Goal: Task Accomplishment & Management: Manage account settings

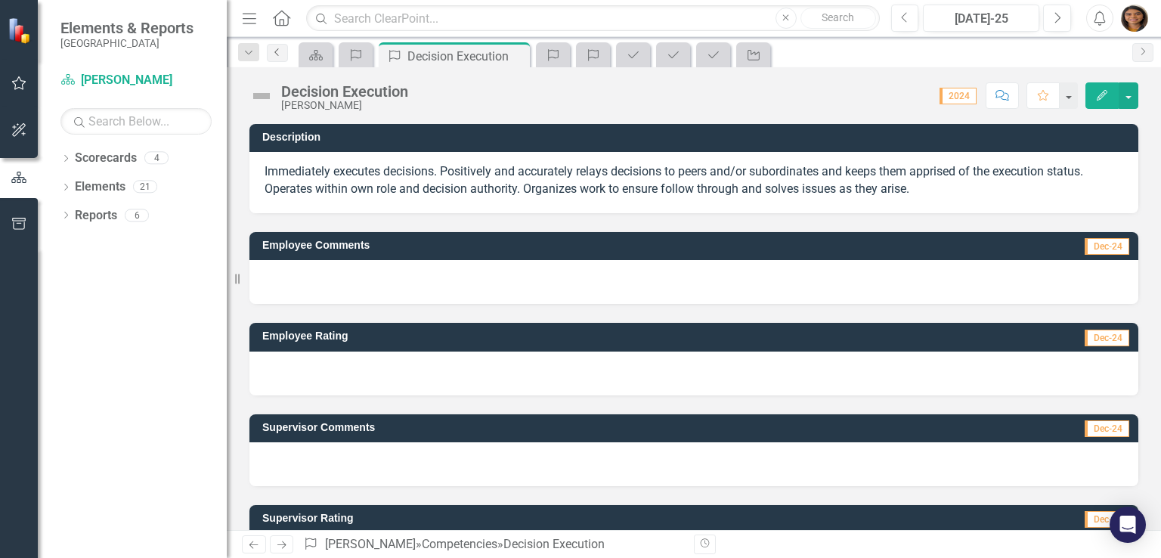
click at [278, 55] on icon "Previous" at bounding box center [277, 52] width 12 height 9
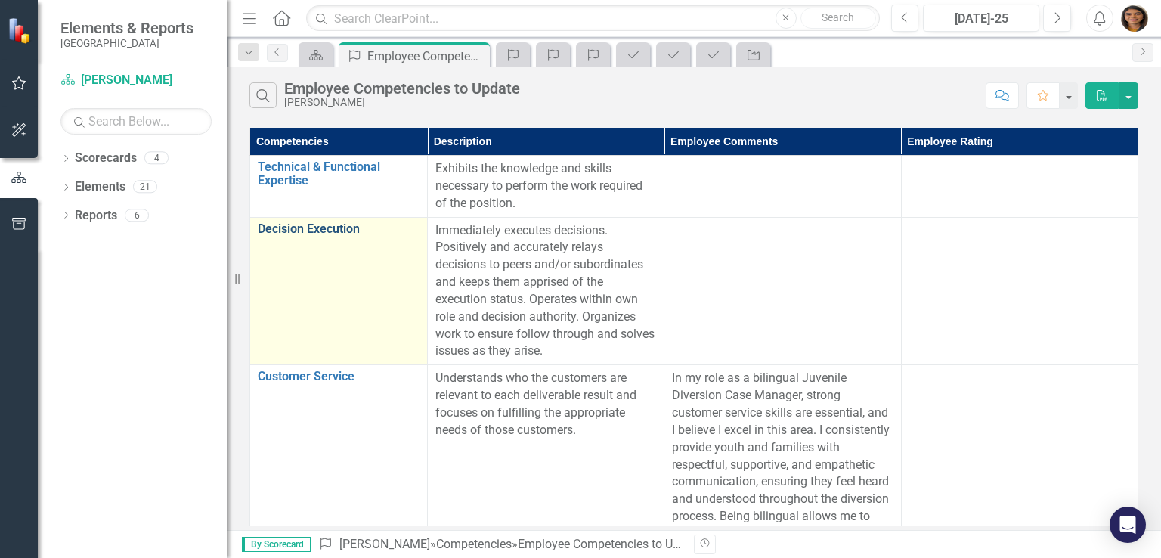
click at [327, 230] on link "Decision Execution" at bounding box center [339, 229] width 162 height 14
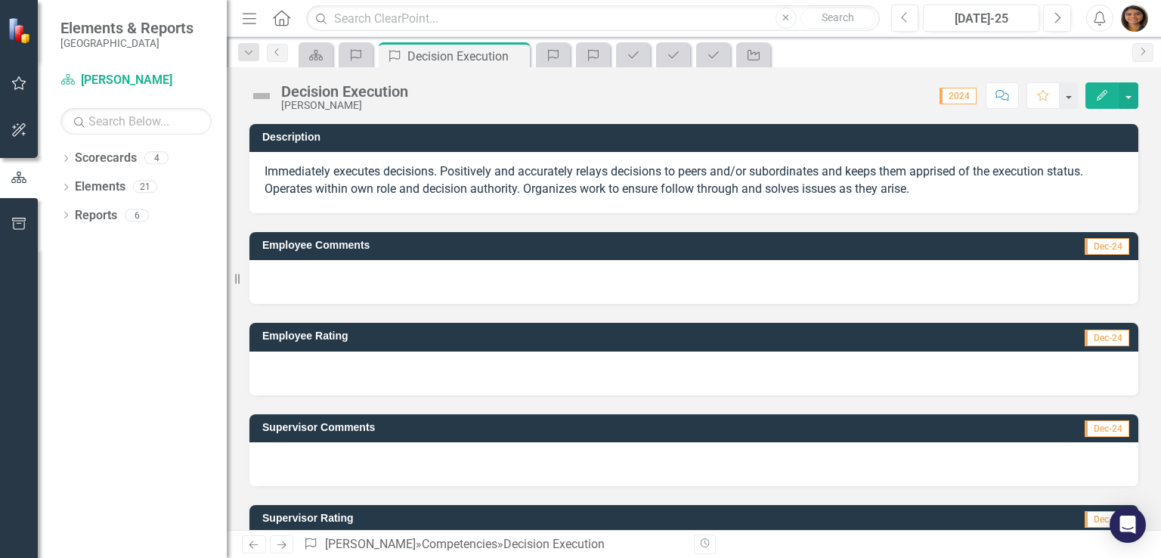
drag, startPoint x: 267, startPoint y: 170, endPoint x: 328, endPoint y: 182, distance: 62.4
click at [328, 182] on p "Immediately executes decisions. Positively and accurately relays decisions to p…" at bounding box center [694, 180] width 859 height 35
click at [369, 288] on div at bounding box center [694, 282] width 889 height 44
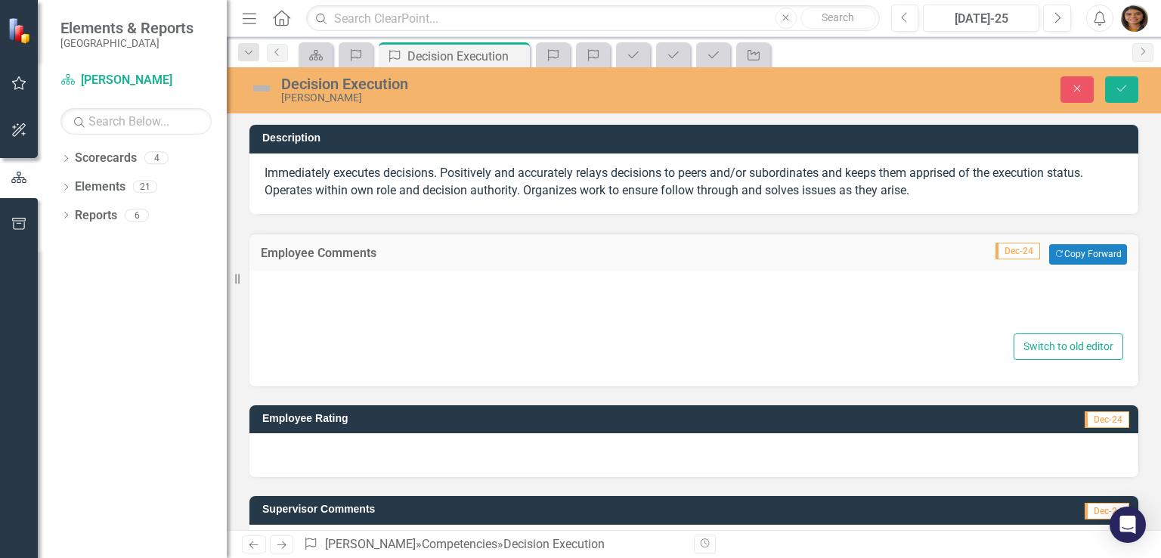
click at [414, 290] on div at bounding box center [694, 306] width 859 height 48
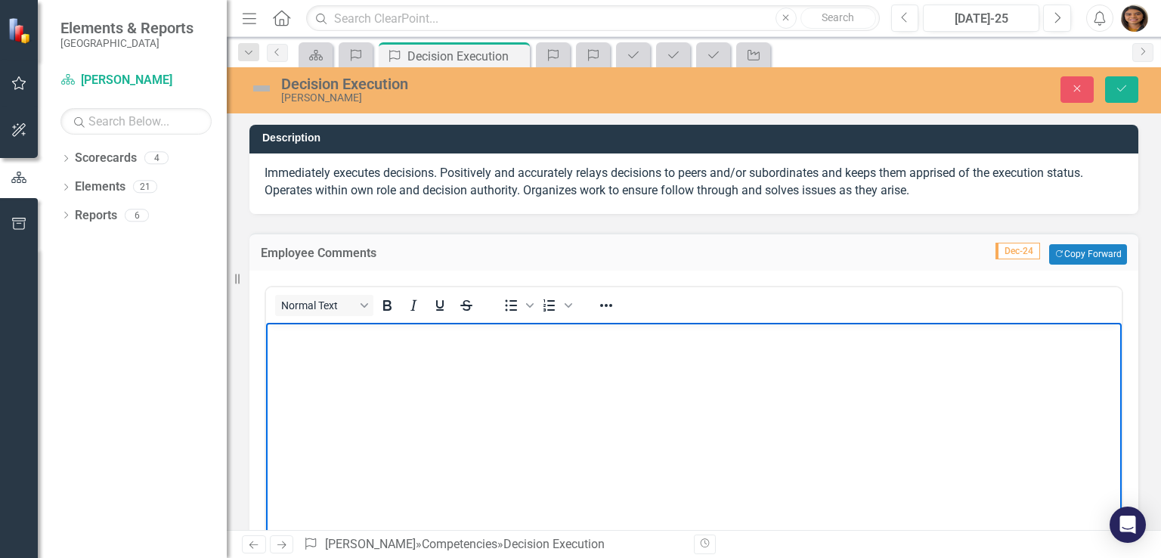
click at [380, 354] on body "Rich Text Area. Press ALT-0 for help." at bounding box center [694, 435] width 856 height 227
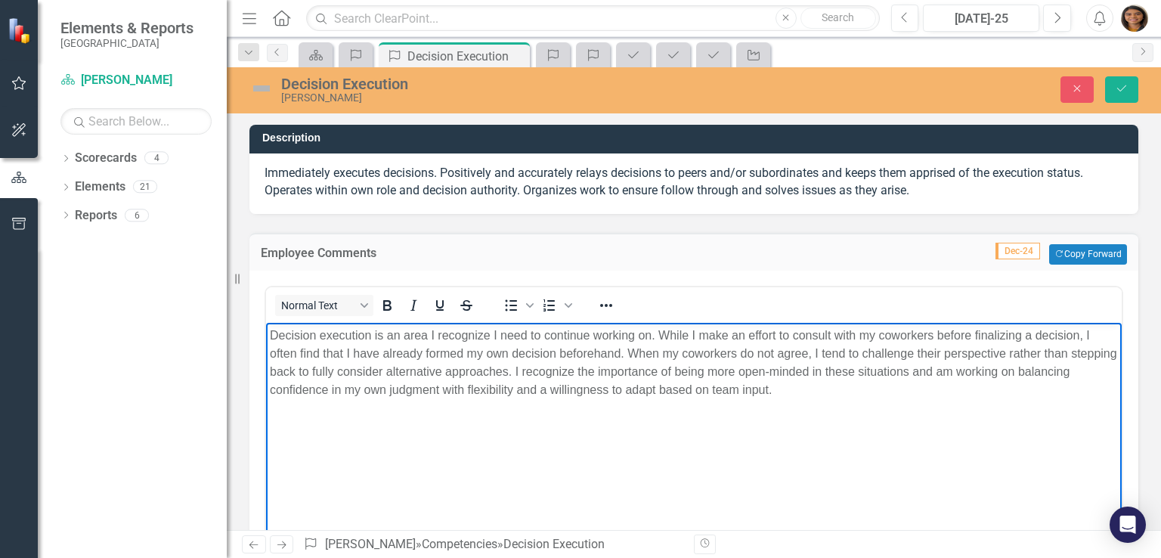
click at [715, 322] on body "Decision execution is an area I recognize I need to continue working on. While …" at bounding box center [694, 435] width 856 height 227
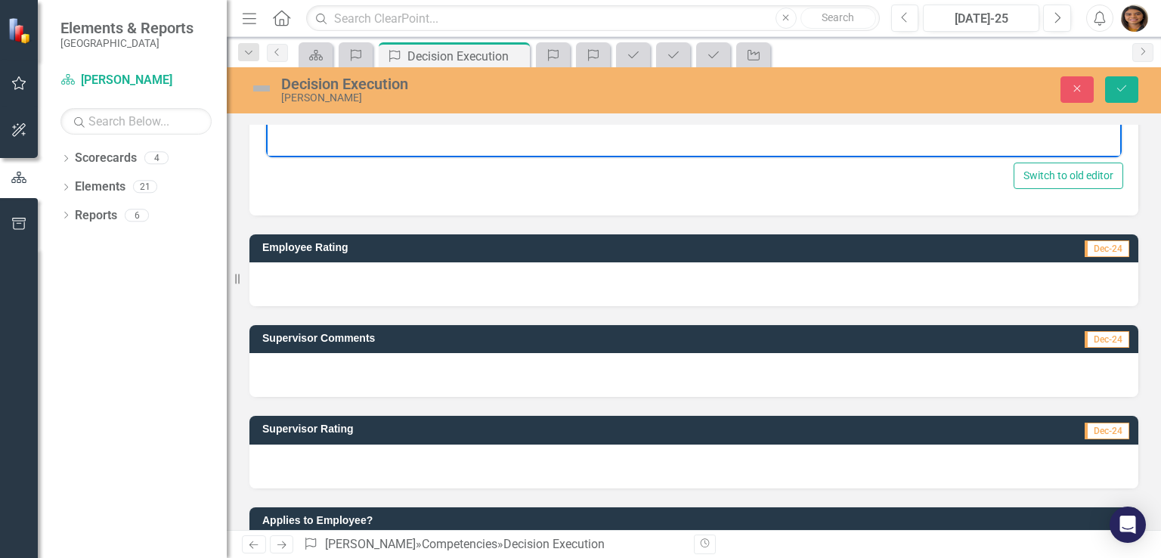
scroll to position [429, 0]
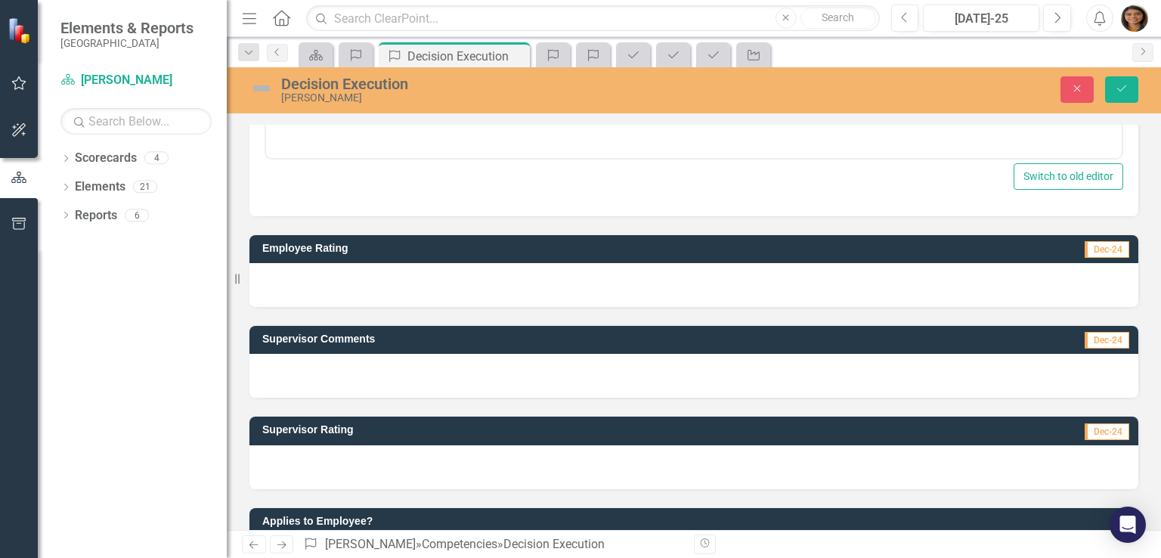
click at [366, 277] on div at bounding box center [694, 285] width 889 height 44
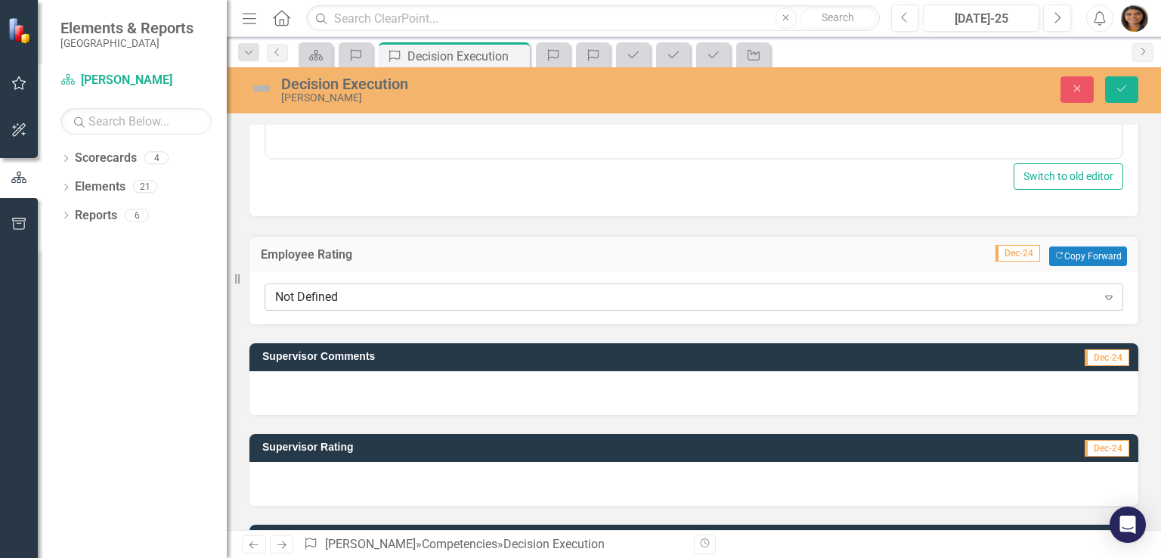
click at [451, 290] on div "Not Defined" at bounding box center [686, 296] width 822 height 17
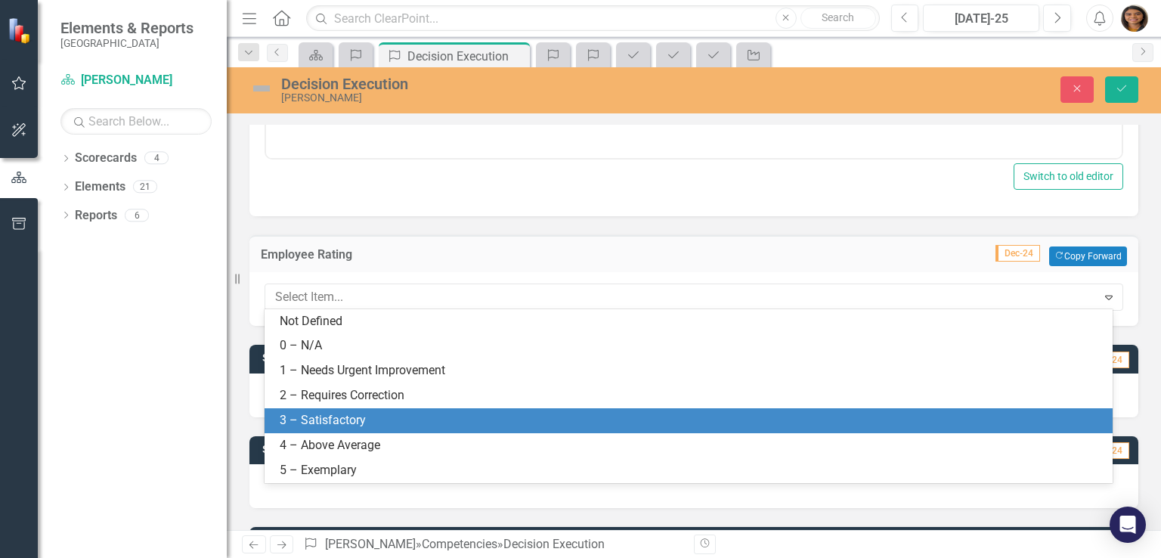
click at [307, 425] on div "3 – Satisfactory" at bounding box center [692, 420] width 824 height 17
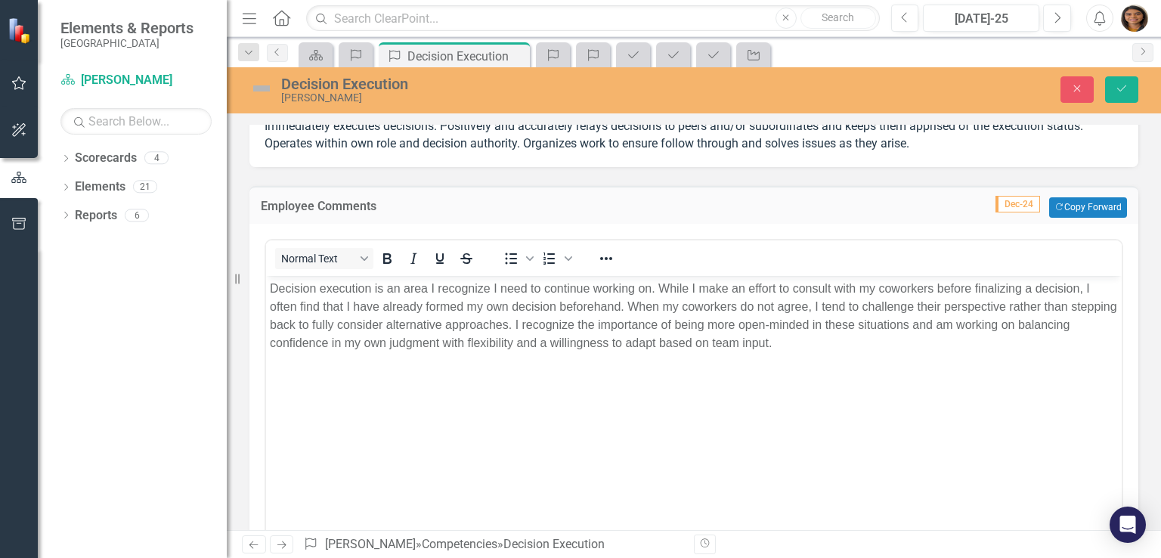
scroll to position [32, 0]
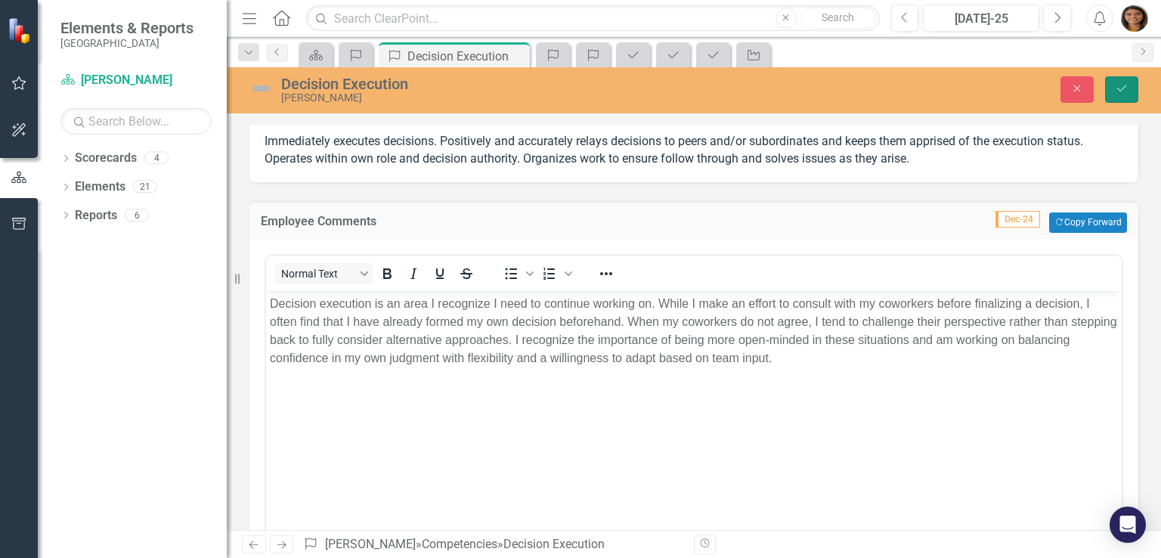
click at [1126, 91] on icon "Save" at bounding box center [1122, 88] width 14 height 11
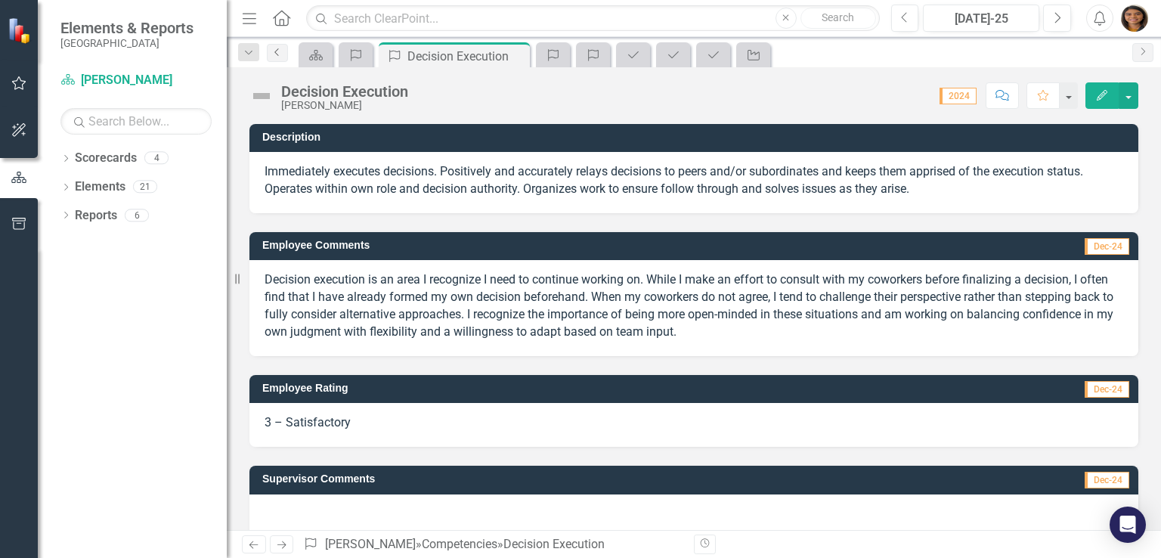
click at [283, 55] on icon "Previous" at bounding box center [277, 52] width 12 height 9
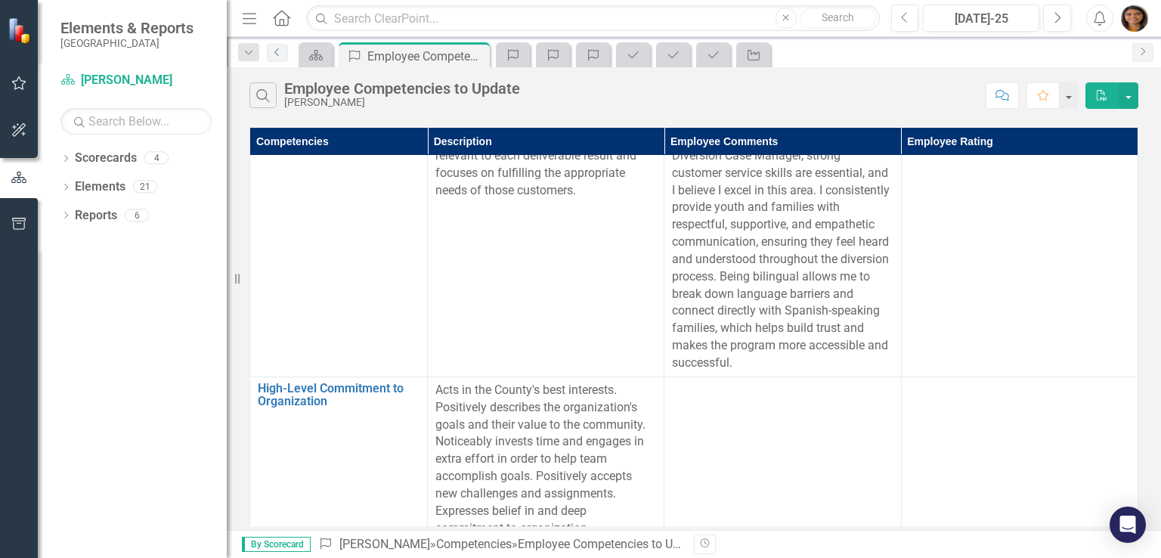
scroll to position [380, 0]
click at [278, 53] on icon "Previous" at bounding box center [277, 52] width 12 height 9
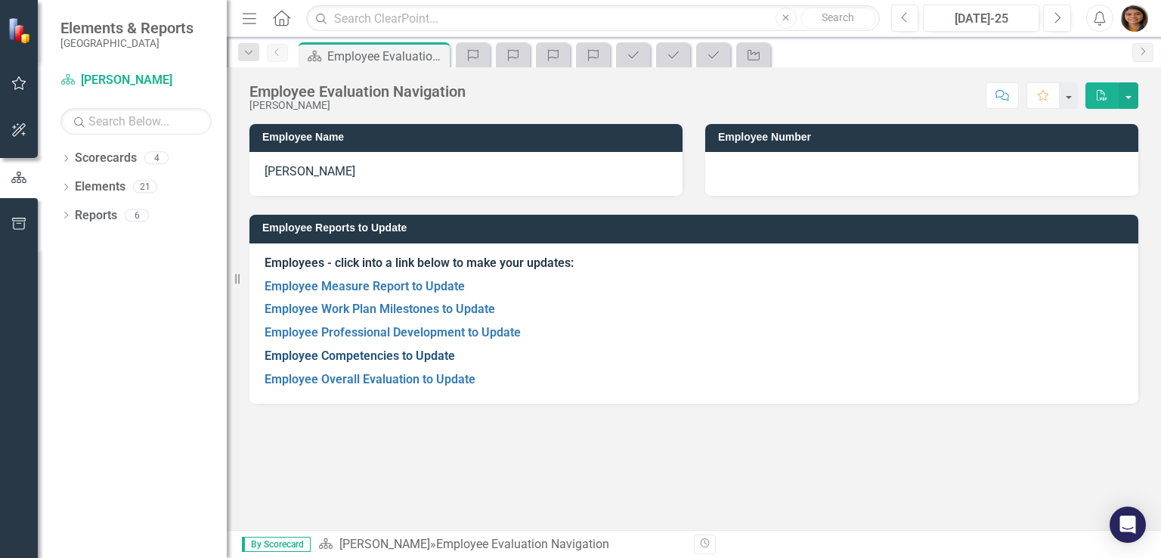
click at [430, 349] on link "Employee Competencies to Update" at bounding box center [360, 356] width 191 height 14
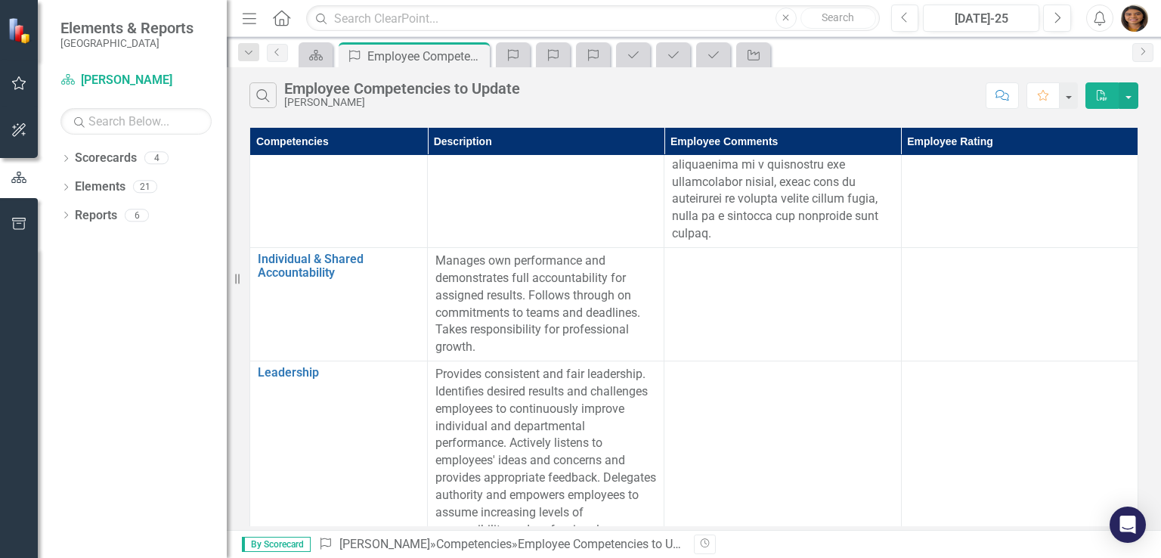
scroll to position [1323, 0]
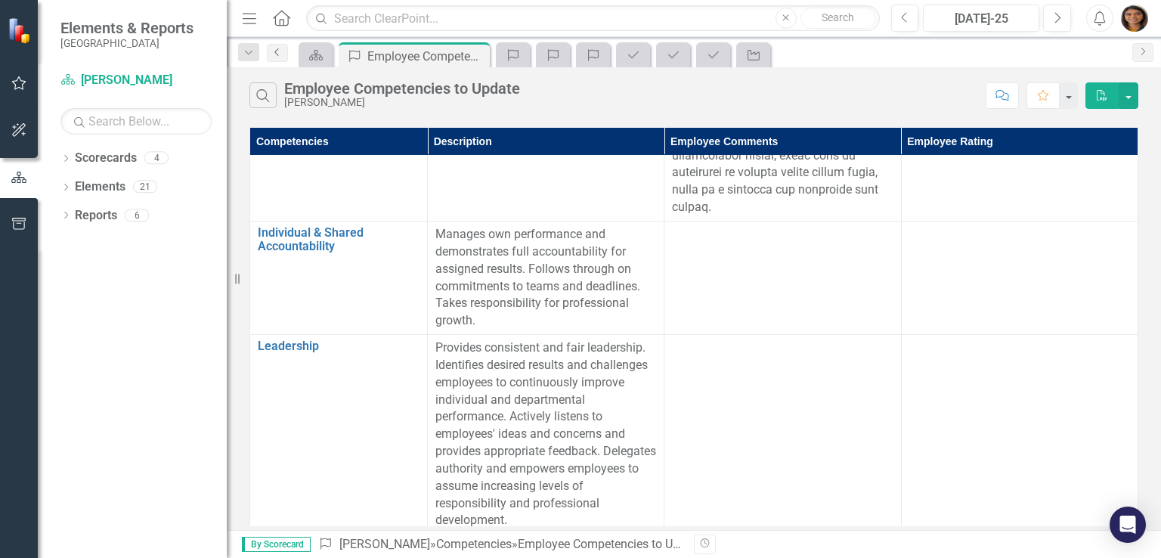
click at [279, 58] on link "Previous" at bounding box center [277, 53] width 21 height 18
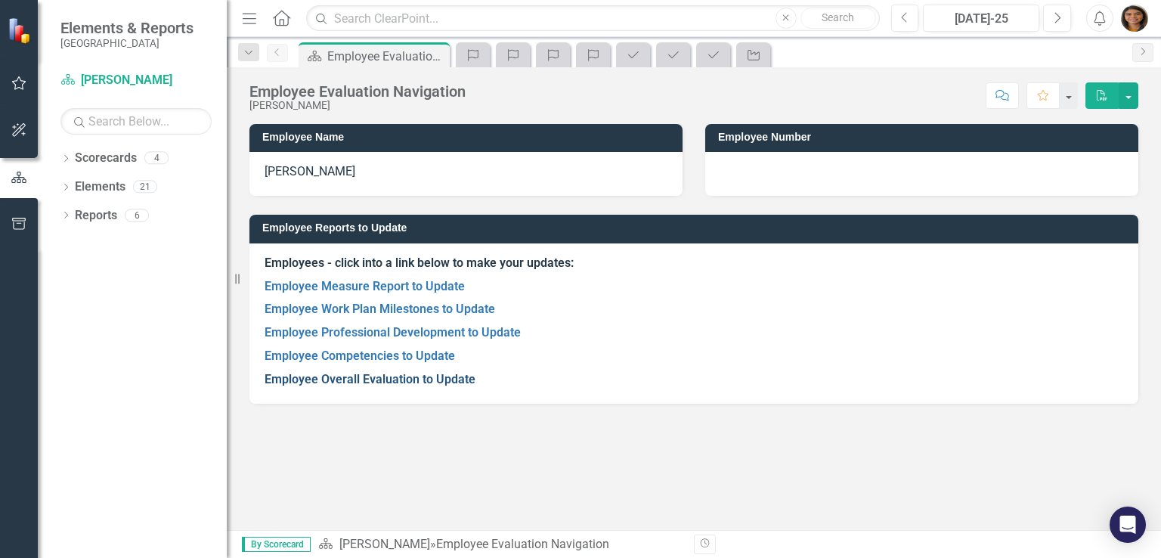
click at [405, 379] on link "Employee Overall Evaluation to Update" at bounding box center [370, 379] width 211 height 14
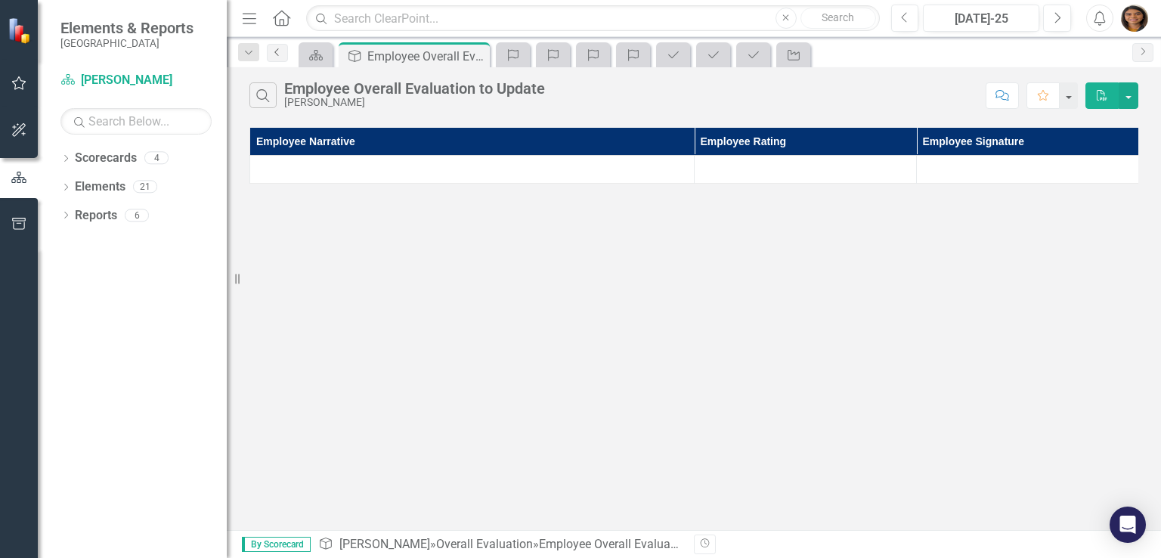
click at [278, 49] on icon "Previous" at bounding box center [277, 52] width 12 height 9
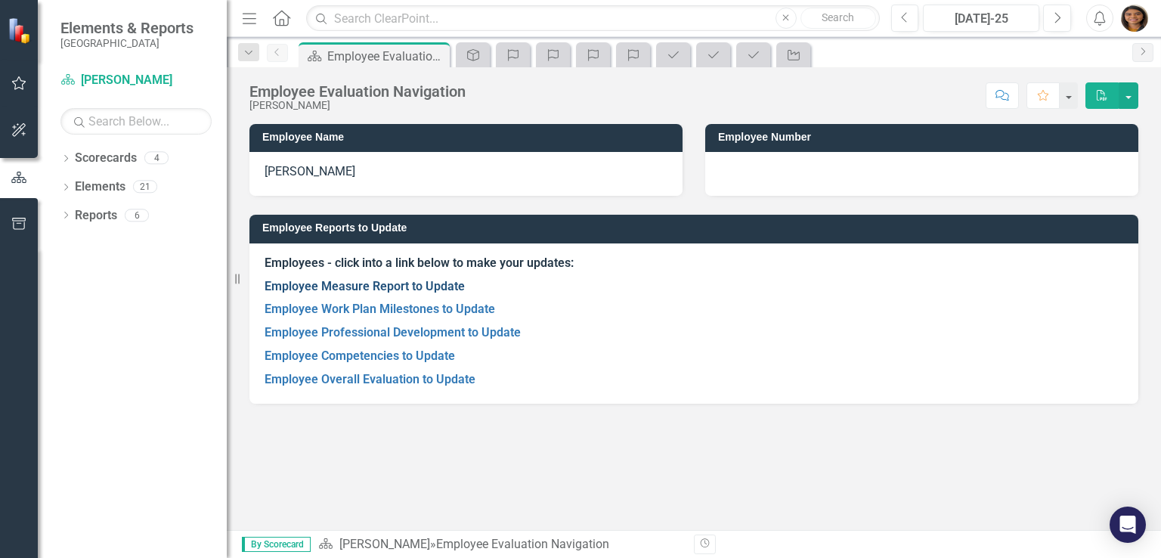
click at [435, 280] on link "Employee Measure Report to Update" at bounding box center [365, 286] width 200 height 14
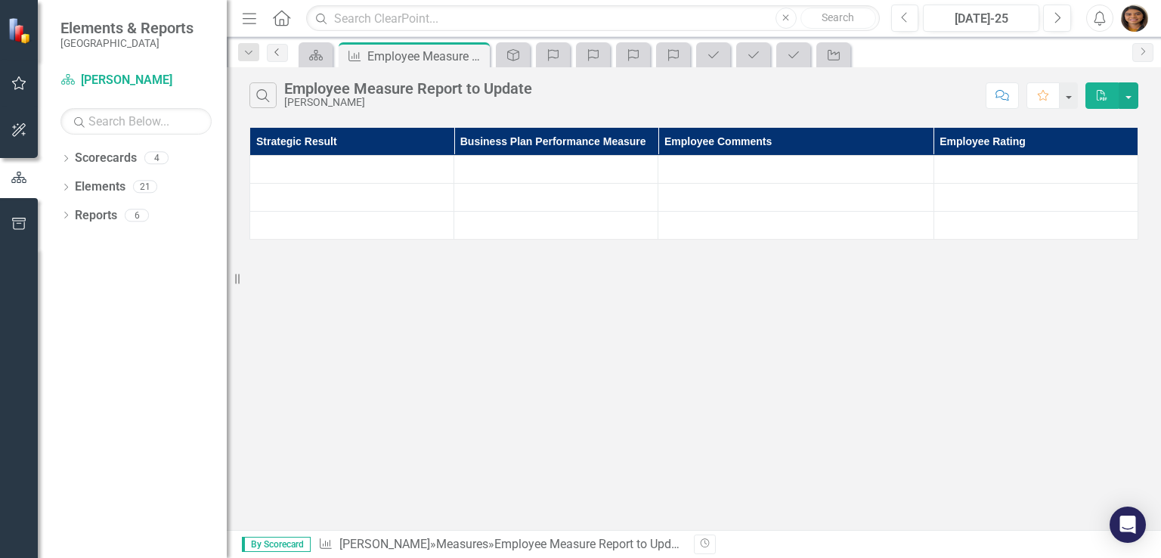
click at [275, 53] on icon "Previous" at bounding box center [277, 52] width 12 height 9
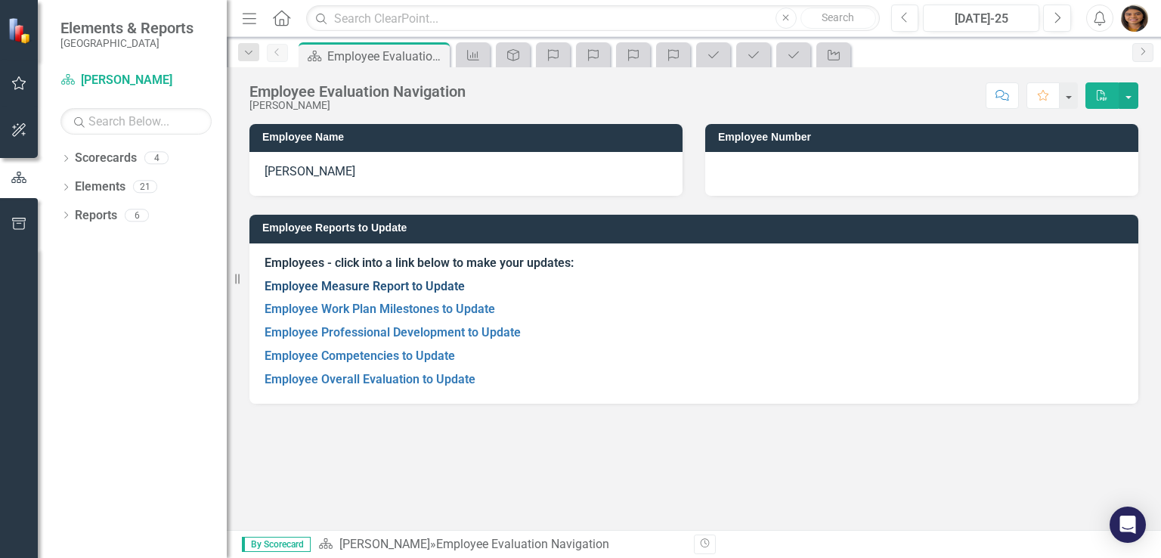
click at [358, 291] on link "Employee Measure Report to Update" at bounding box center [365, 286] width 200 height 14
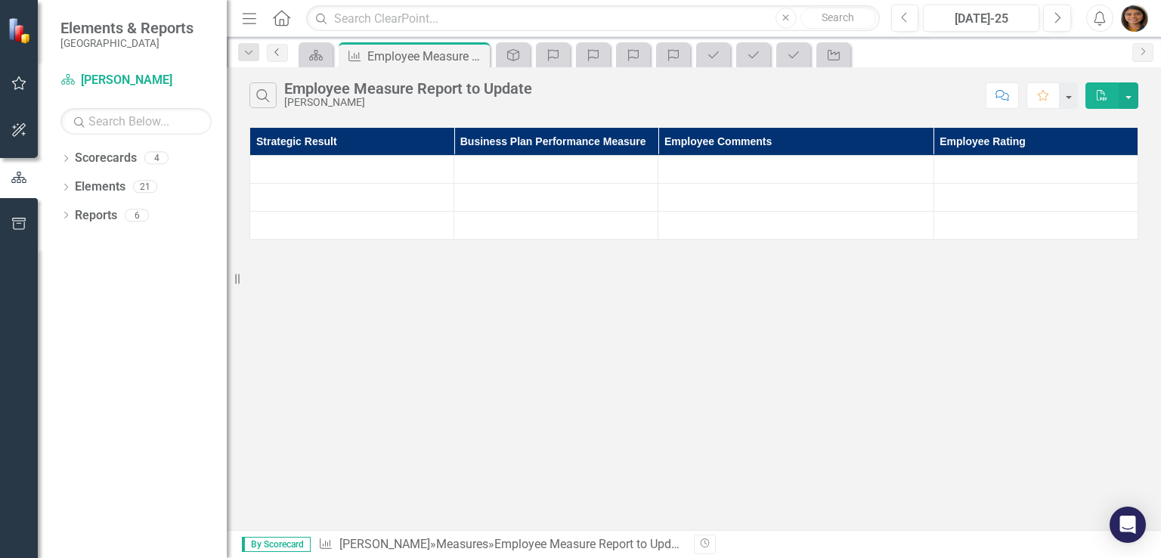
click at [281, 58] on link "Previous" at bounding box center [277, 53] width 21 height 18
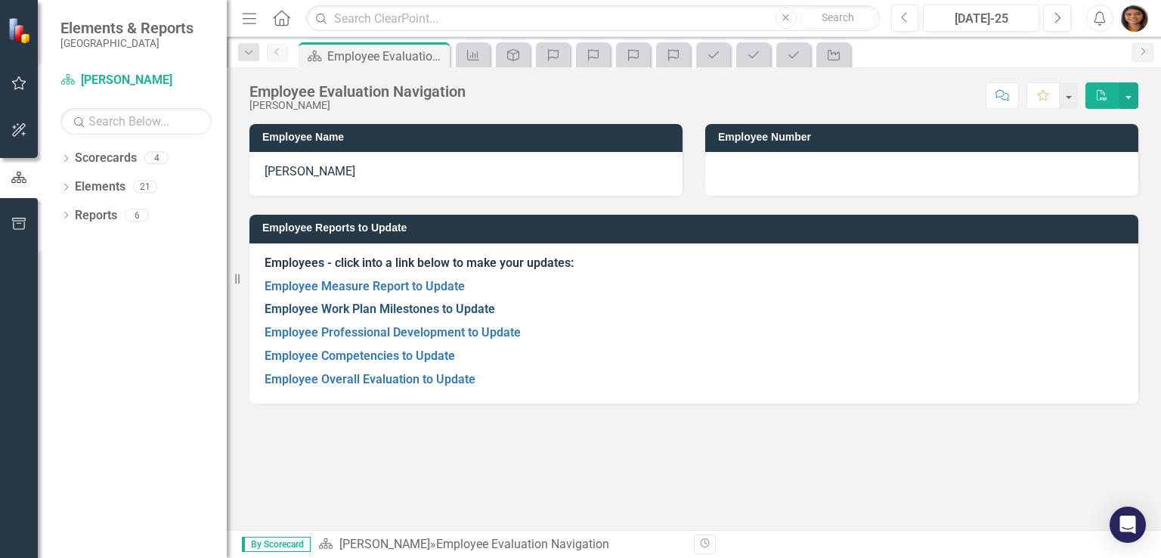
click at [381, 312] on link "Employee Work Plan Milestones to Update" at bounding box center [380, 309] width 231 height 14
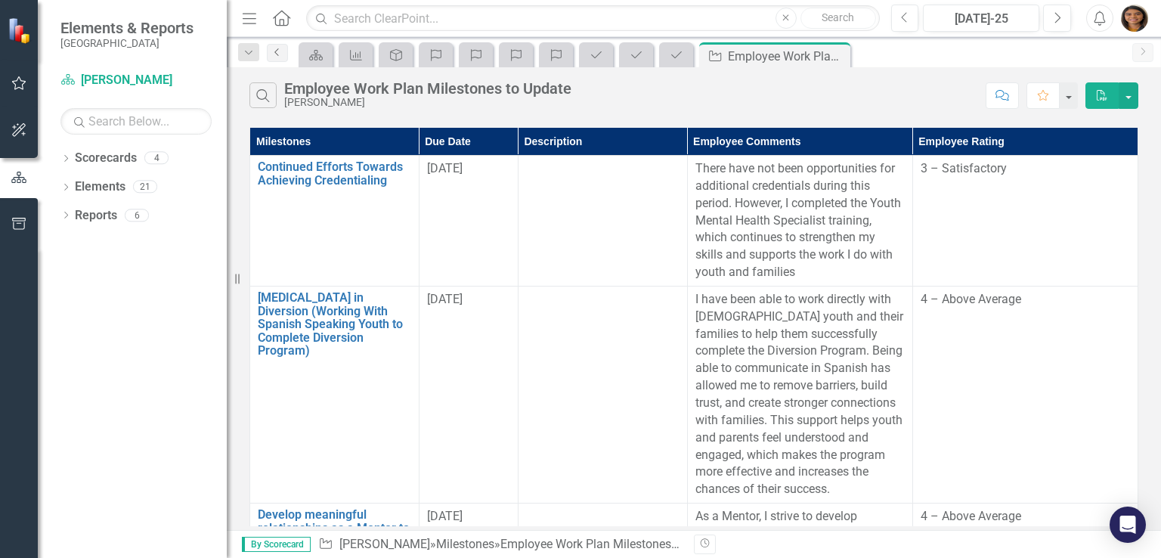
click at [284, 53] on link "Previous" at bounding box center [277, 53] width 21 height 18
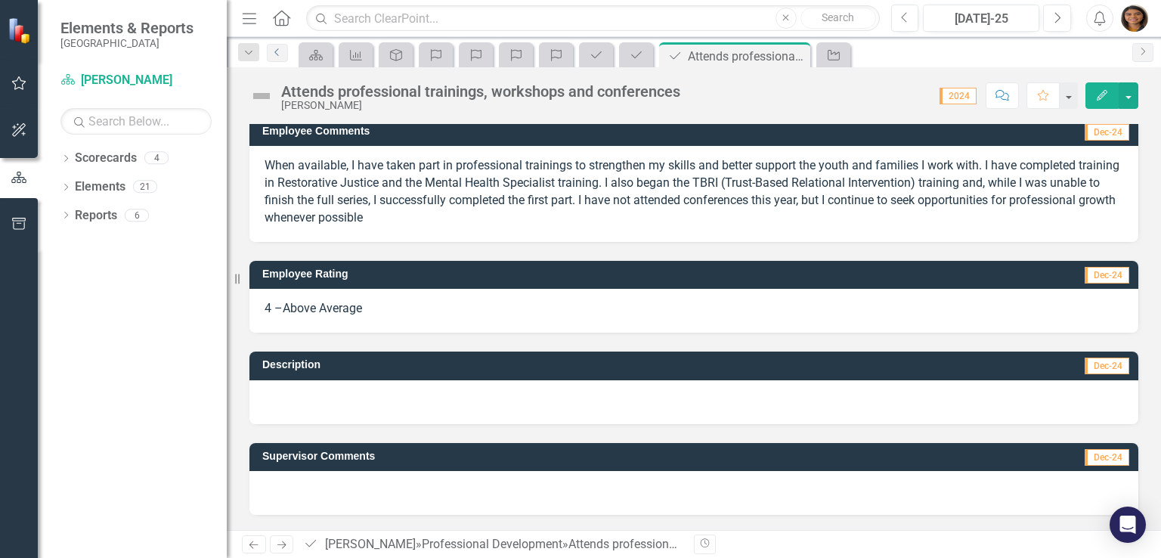
scroll to position [6, 0]
click at [277, 54] on icon "Previous" at bounding box center [277, 52] width 12 height 9
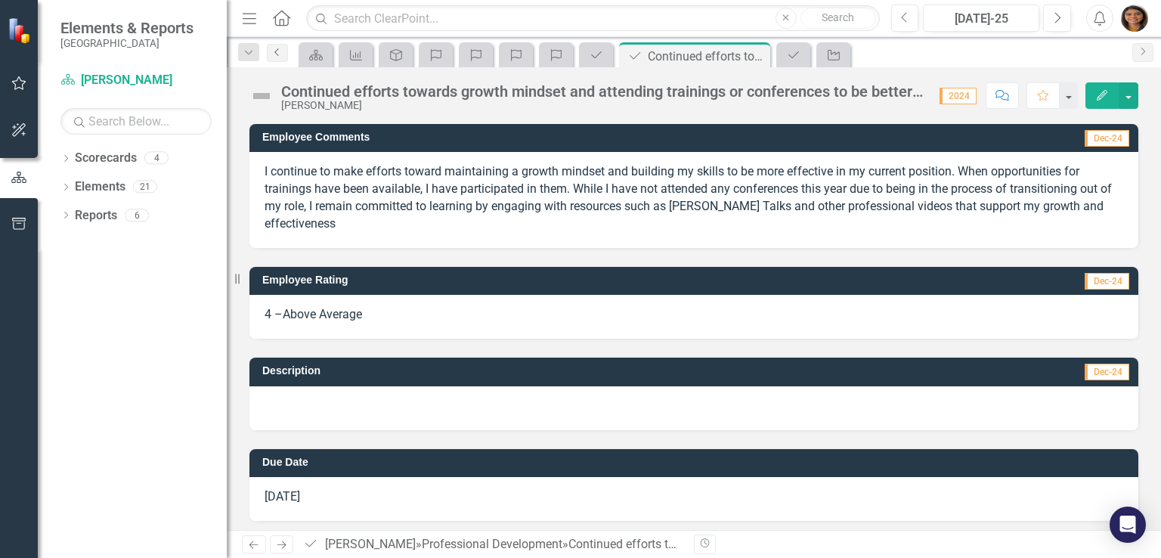
click at [272, 54] on icon "Previous" at bounding box center [277, 52] width 12 height 9
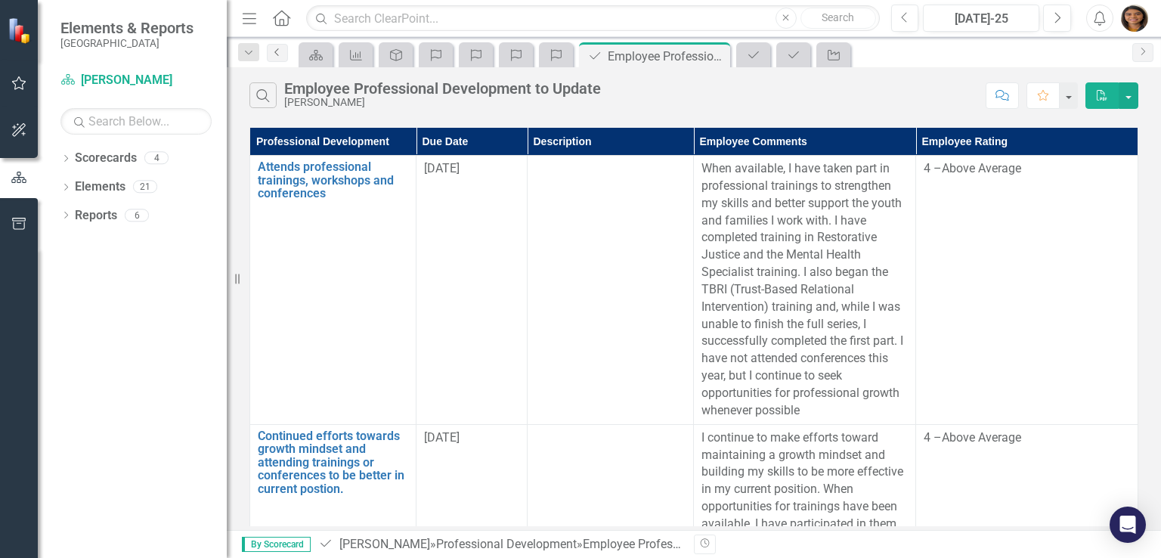
click at [281, 57] on link "Previous" at bounding box center [277, 53] width 21 height 18
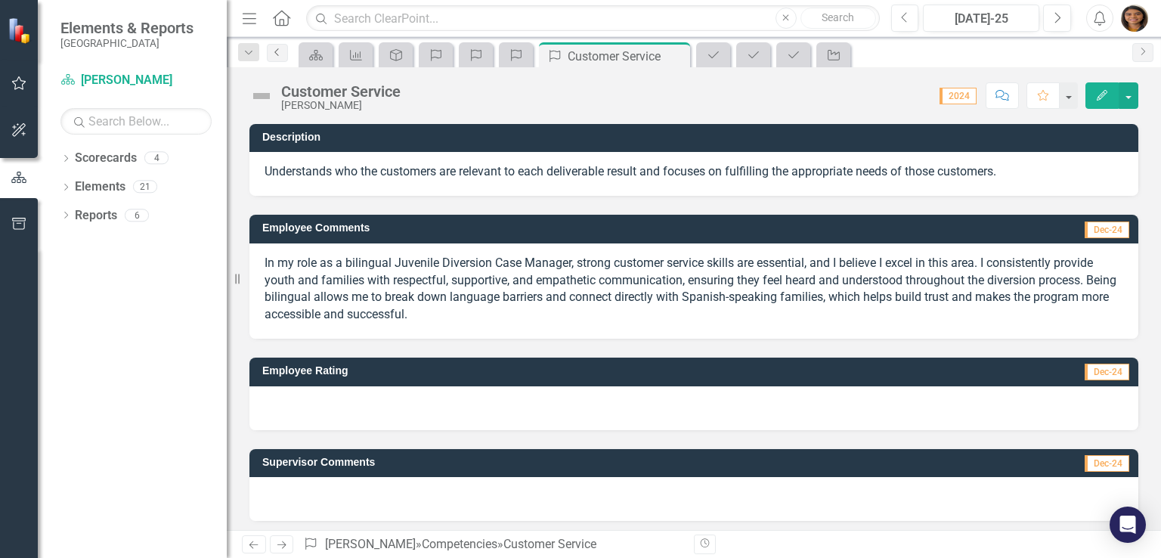
click at [283, 49] on icon "Previous" at bounding box center [277, 52] width 12 height 9
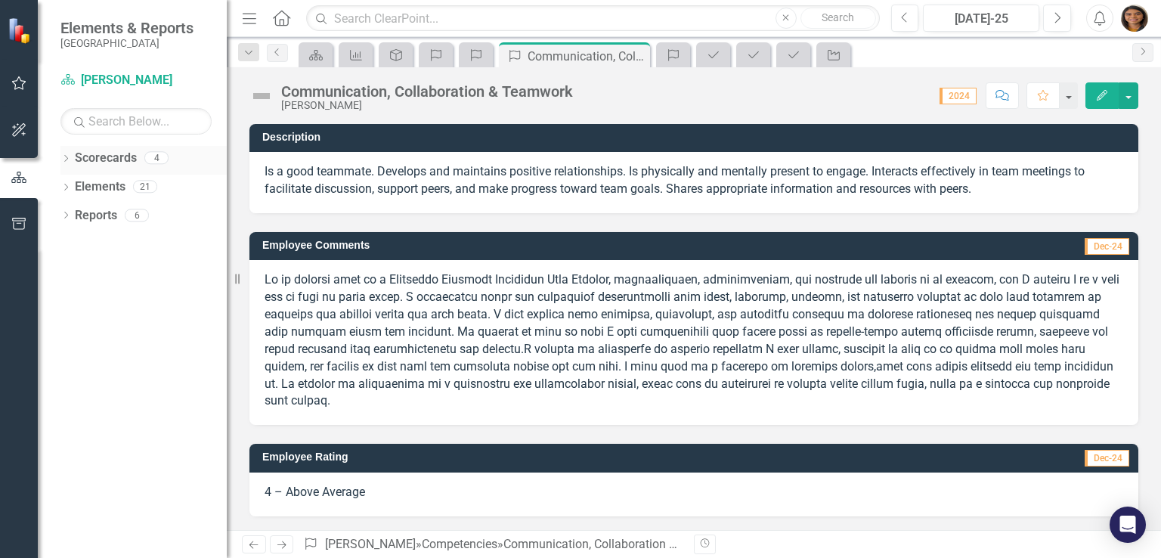
click at [64, 156] on icon "Dropdown" at bounding box center [65, 160] width 11 height 8
click at [70, 191] on div "Dropdown" at bounding box center [73, 187] width 11 height 13
click at [91, 211] on icon "Dropdown" at bounding box center [88, 214] width 11 height 9
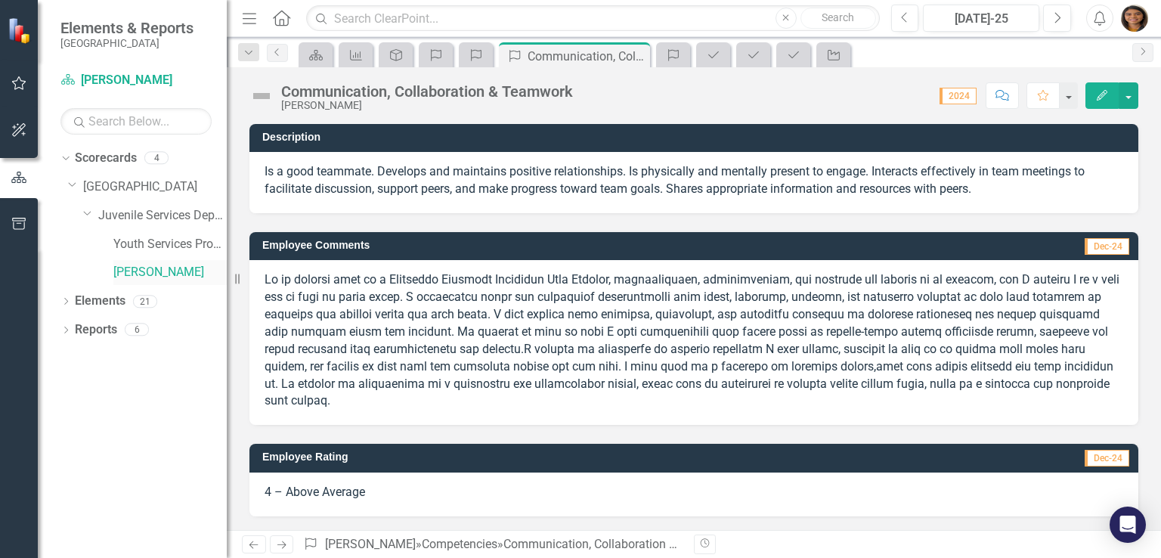
click at [128, 279] on link "[PERSON_NAME]" at bounding box center [169, 272] width 113 height 17
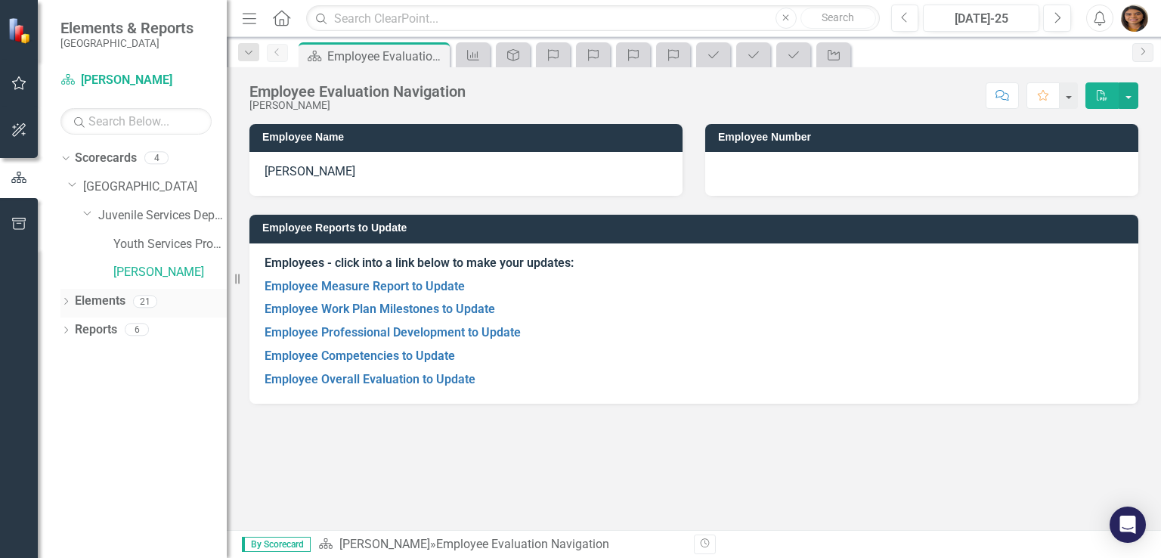
click at [64, 302] on icon "Dropdown" at bounding box center [65, 303] width 11 height 8
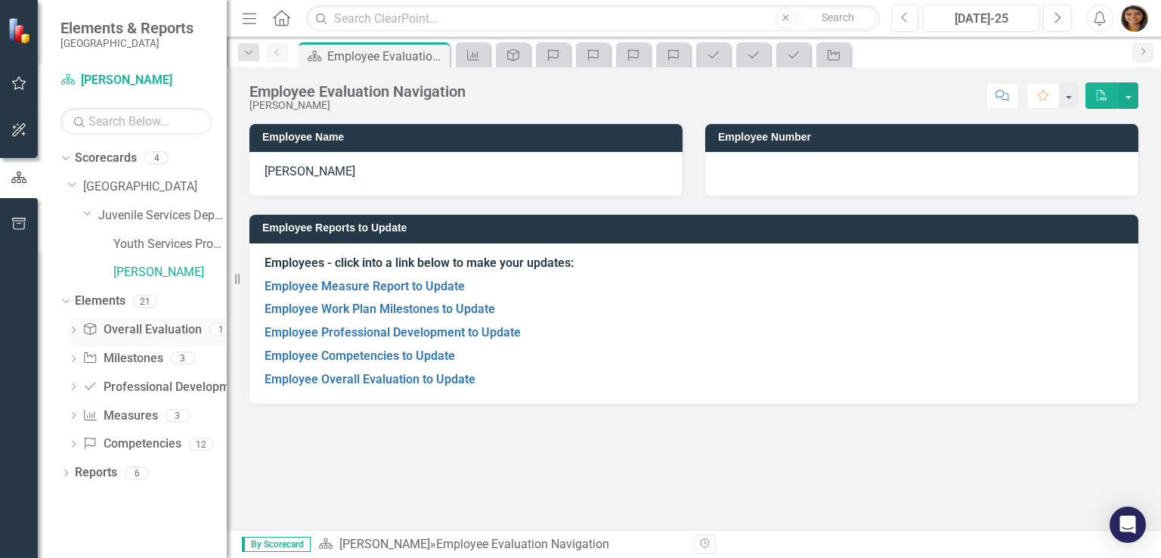
click at [76, 330] on icon "Dropdown" at bounding box center [73, 331] width 11 height 8
click at [124, 358] on div "Overall Evaluation" at bounding box center [155, 355] width 97 height 14
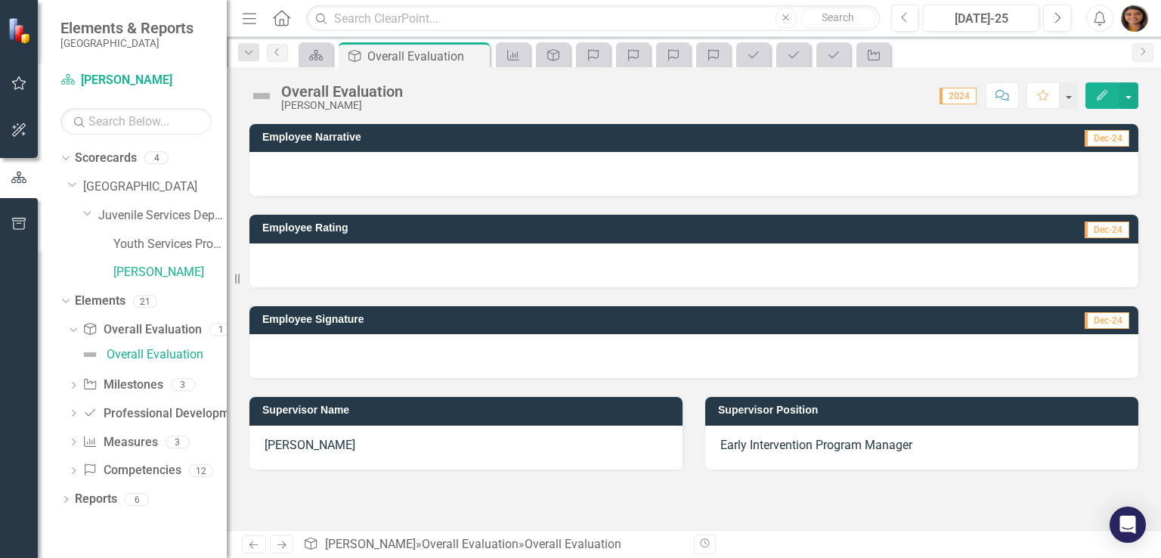
click at [358, 164] on div at bounding box center [694, 174] width 889 height 44
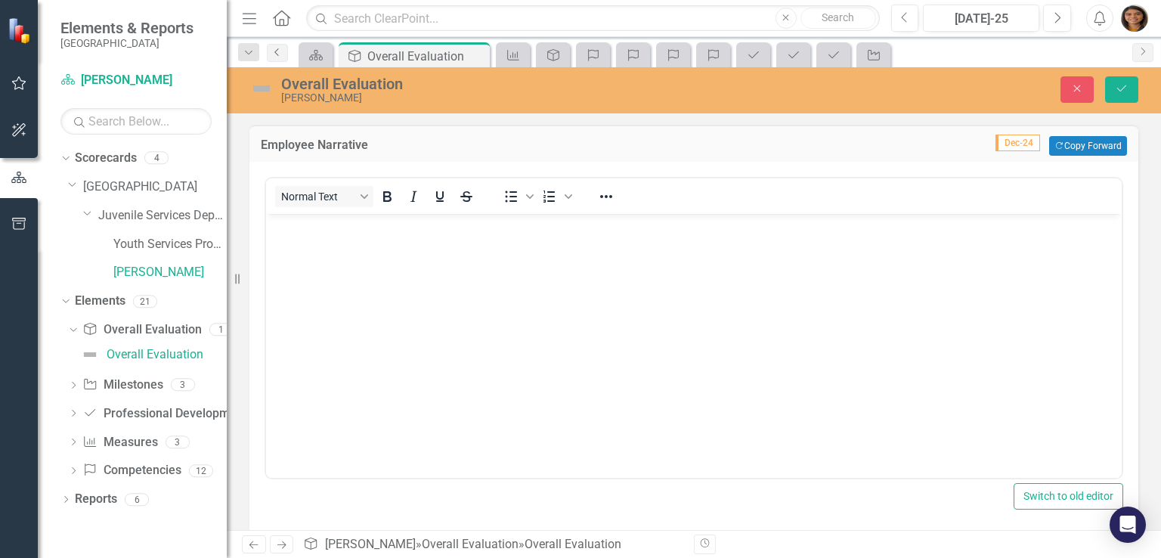
click at [281, 55] on icon "Previous" at bounding box center [277, 52] width 12 height 9
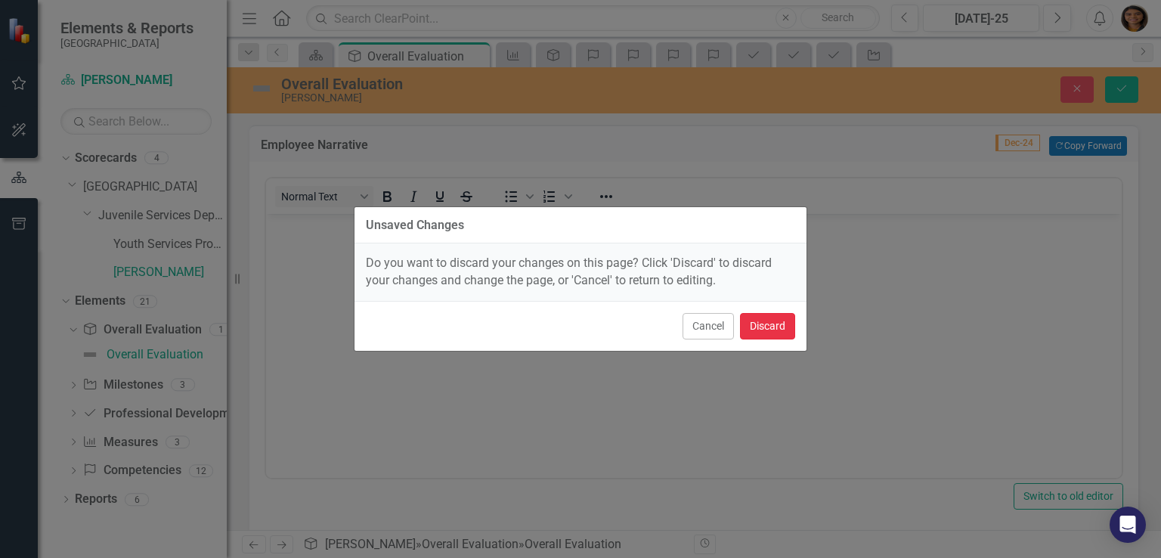
click at [767, 321] on button "Discard" at bounding box center [767, 326] width 55 height 26
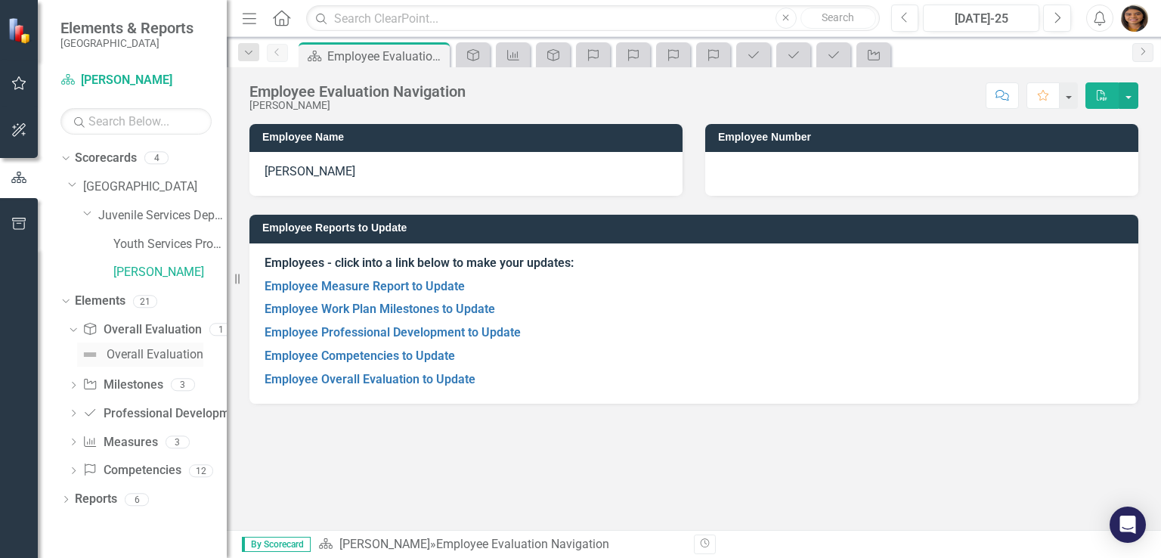
click at [88, 358] on img at bounding box center [90, 355] width 18 height 18
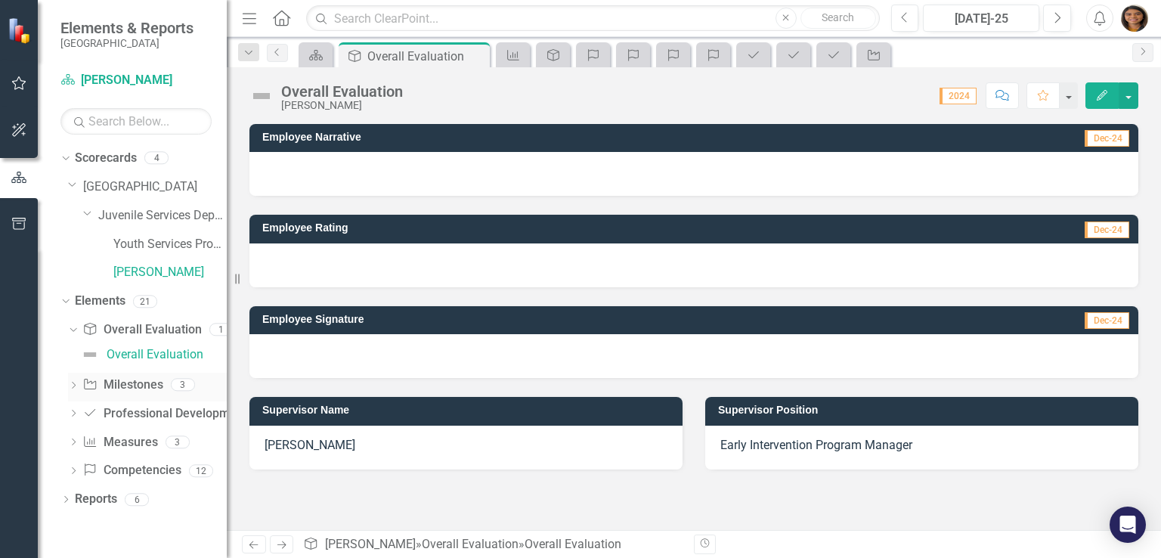
click at [76, 380] on div "Dropdown" at bounding box center [73, 386] width 11 height 13
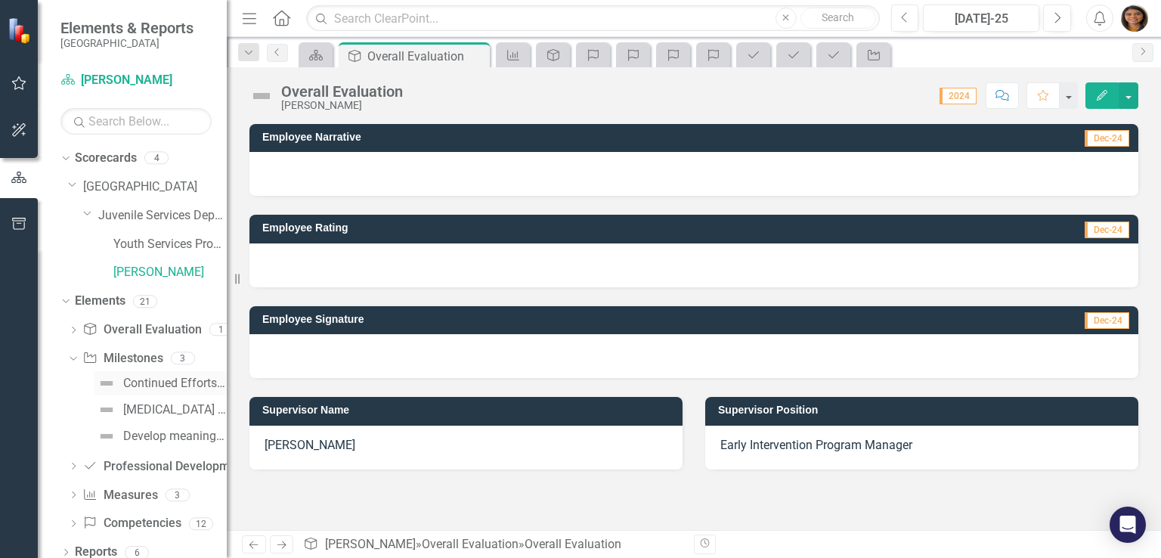
click at [142, 385] on div "Continued Efforts Towards Achieving Credentialing" at bounding box center [175, 384] width 104 height 14
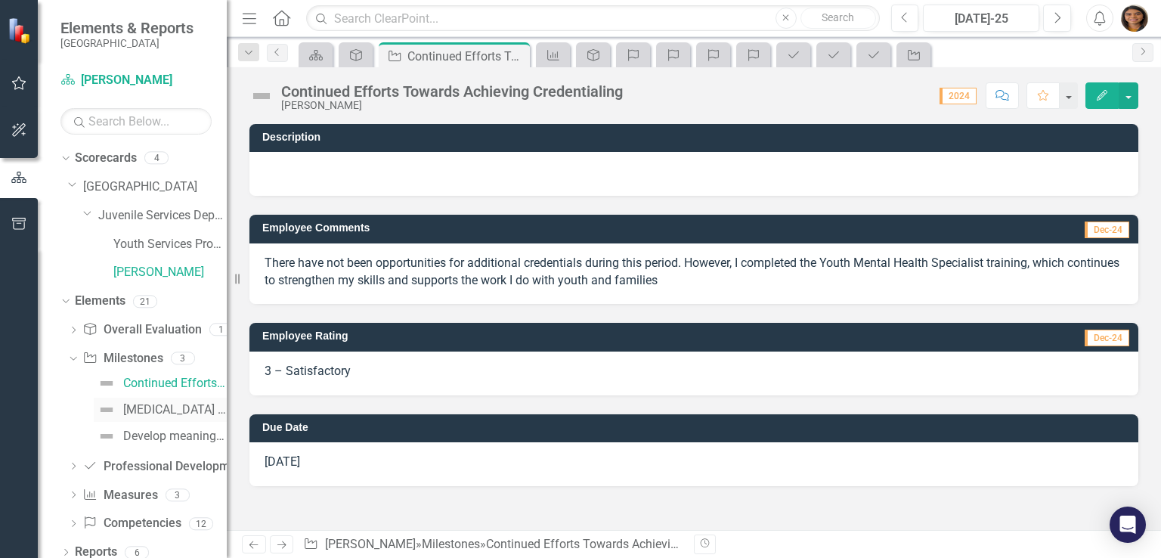
click at [150, 411] on div "[MEDICAL_DATA] in Diversion (Working With Spanish Speaking Youth to Complete Di…" at bounding box center [175, 410] width 104 height 14
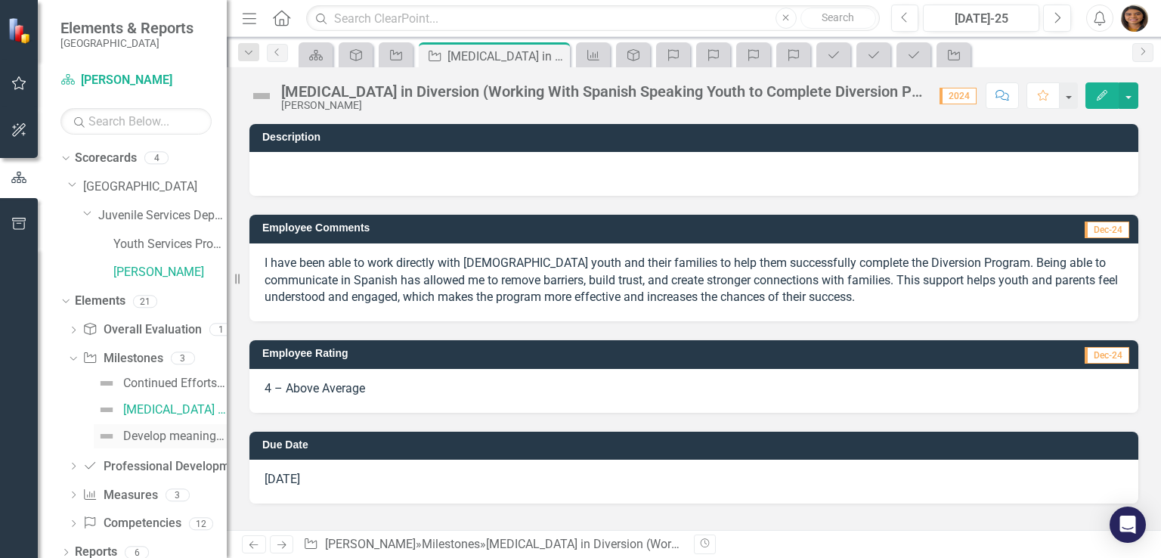
click at [125, 436] on div "Develop meaningful relationships as a Mentor to inspire and make a difference i…" at bounding box center [175, 436] width 104 height 14
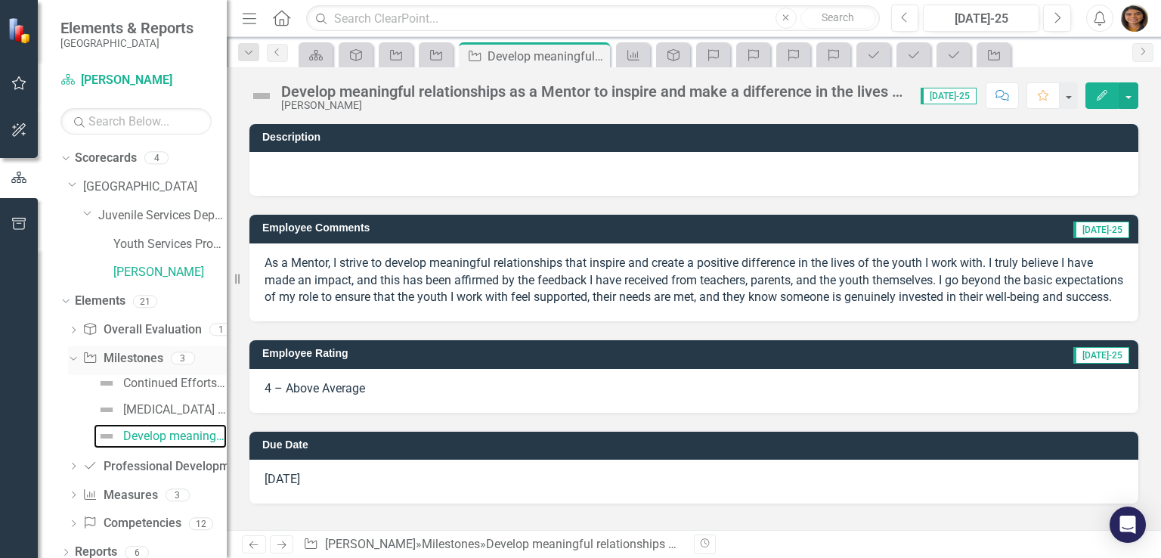
scroll to position [11, 0]
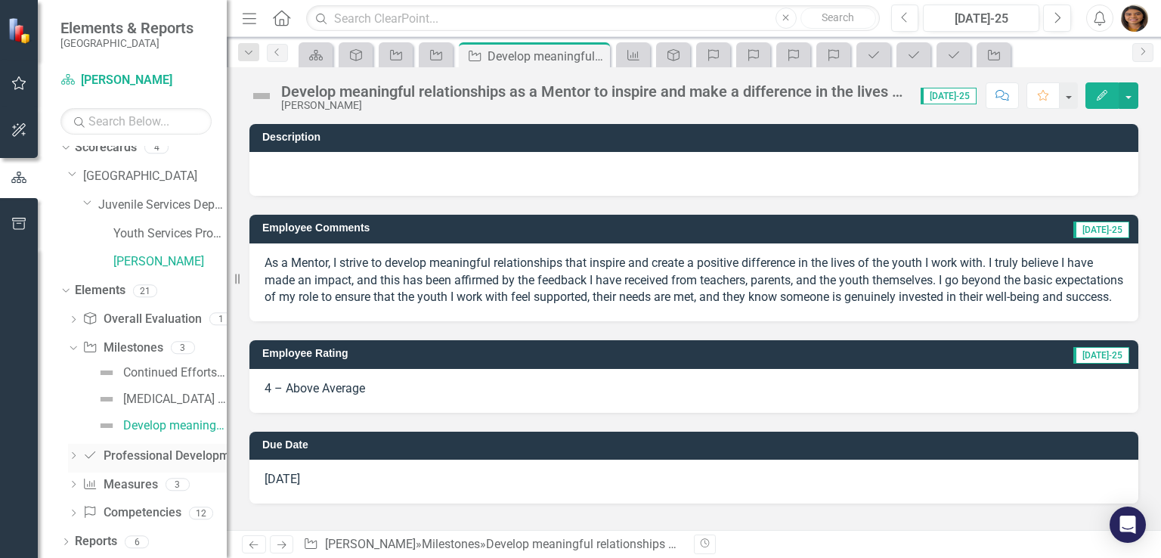
click at [76, 457] on icon "Dropdown" at bounding box center [73, 457] width 11 height 8
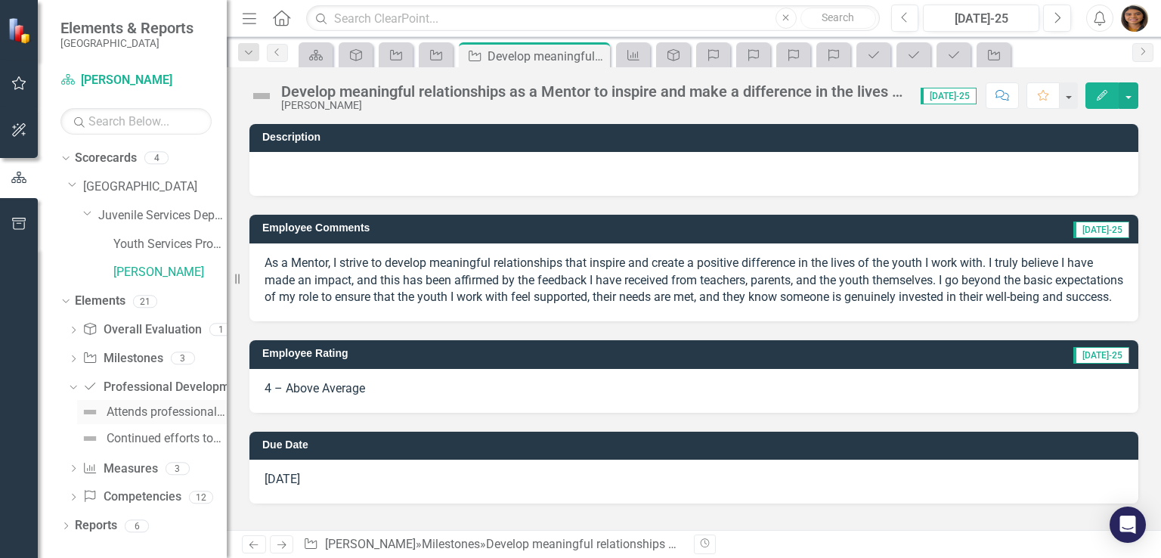
click at [149, 409] on div "Attends professional trainings, workshops and conferences" at bounding box center [167, 412] width 120 height 14
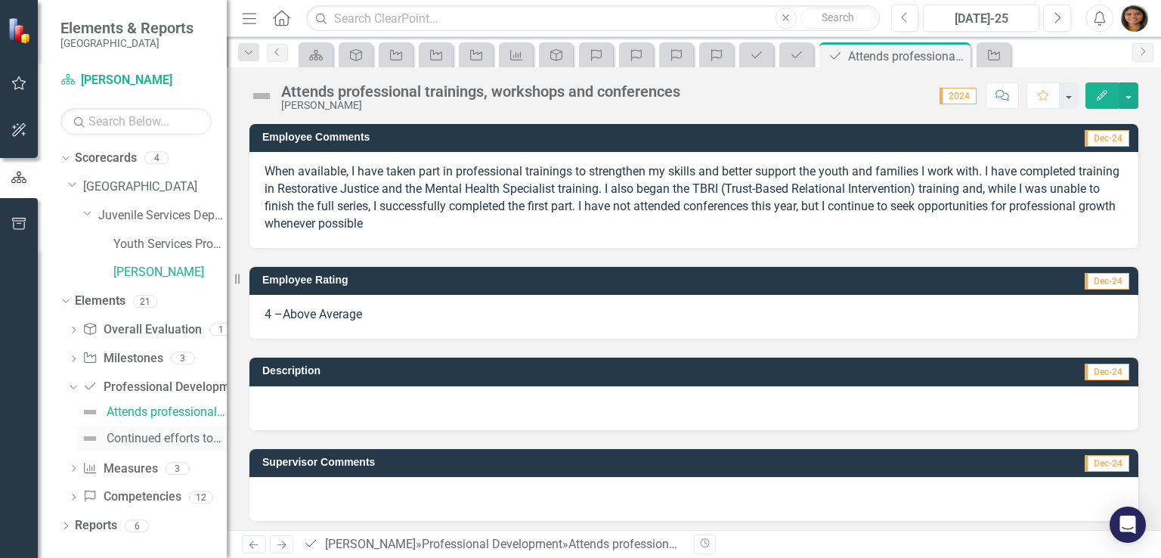
click at [145, 433] on div "Continued efforts towards growth mindset and attending trainings or conferences…" at bounding box center [167, 439] width 120 height 14
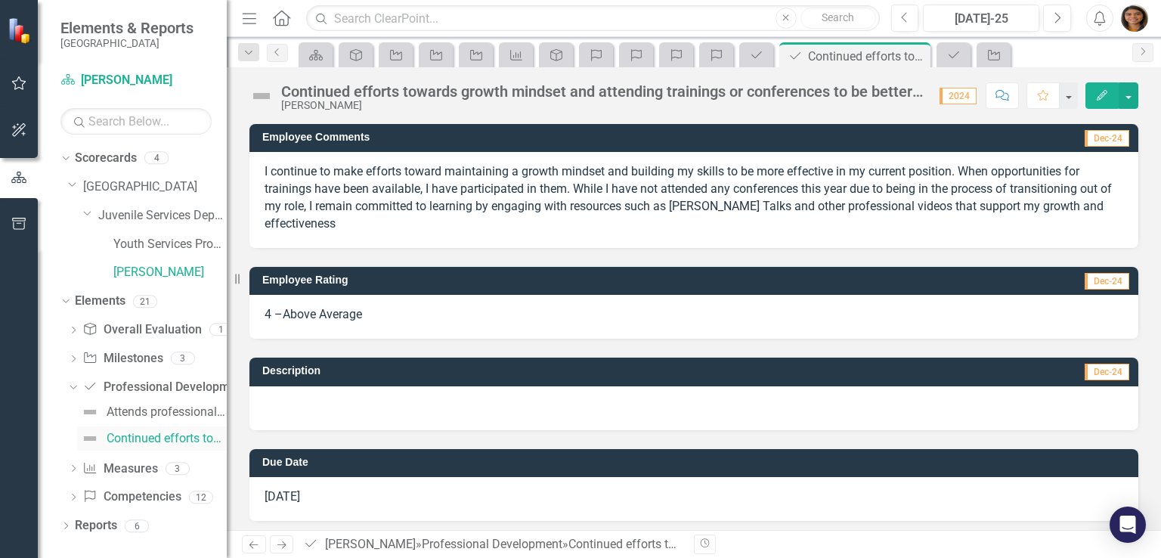
click at [145, 433] on div "Continued efforts towards growth mindset and attending trainings or conferences…" at bounding box center [167, 439] width 120 height 14
click at [141, 407] on div "Attends professional trainings, workshops and conferences" at bounding box center [167, 412] width 120 height 14
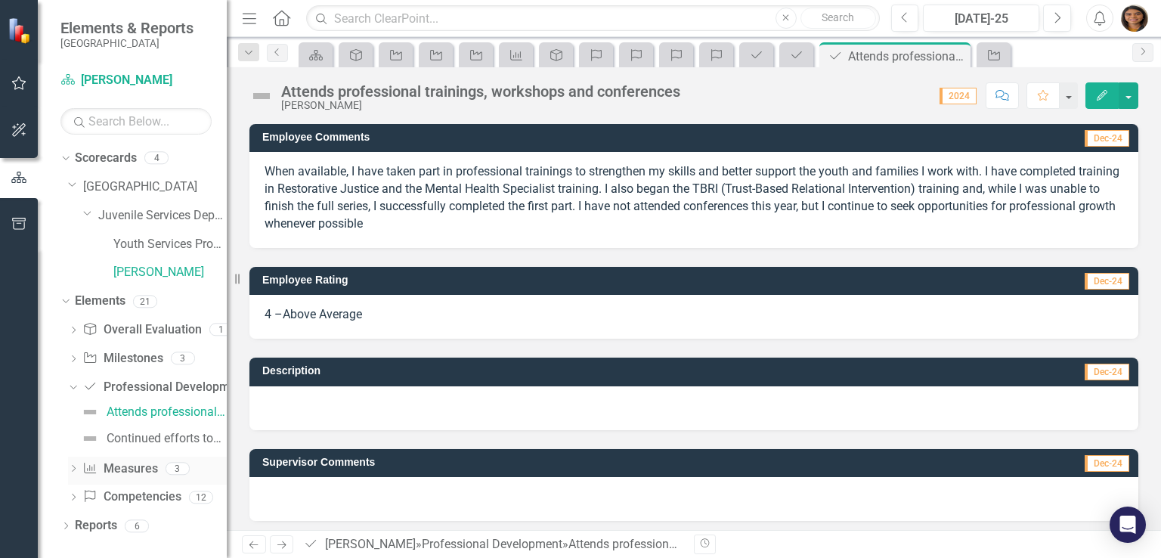
click at [73, 467] on icon "Dropdown" at bounding box center [73, 470] width 11 height 8
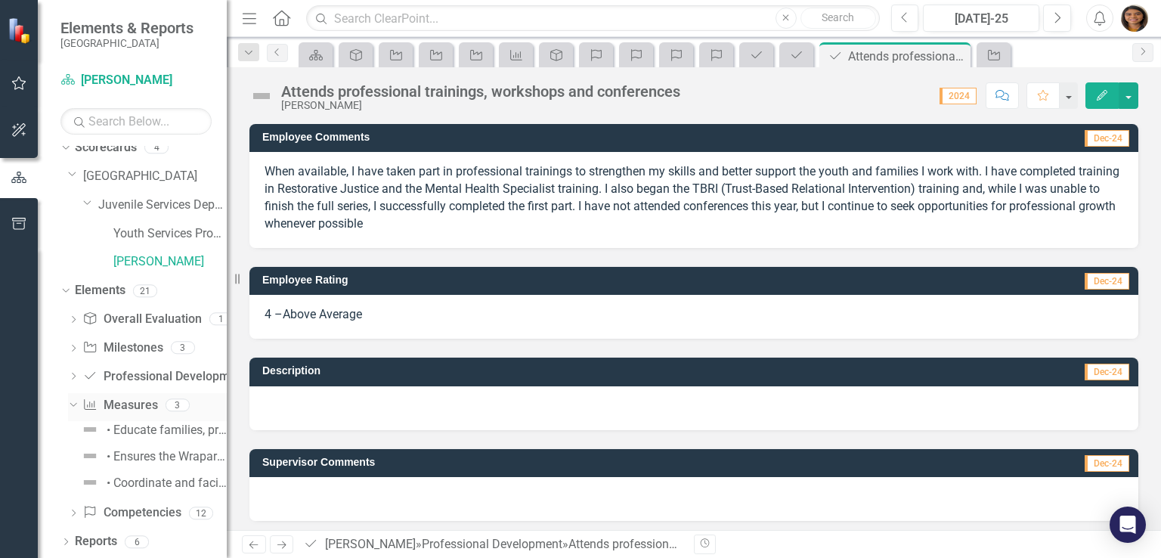
scroll to position [10, 0]
click at [126, 433] on div "• Educate families, providers and the community about the Wraparound process" at bounding box center [167, 431] width 120 height 14
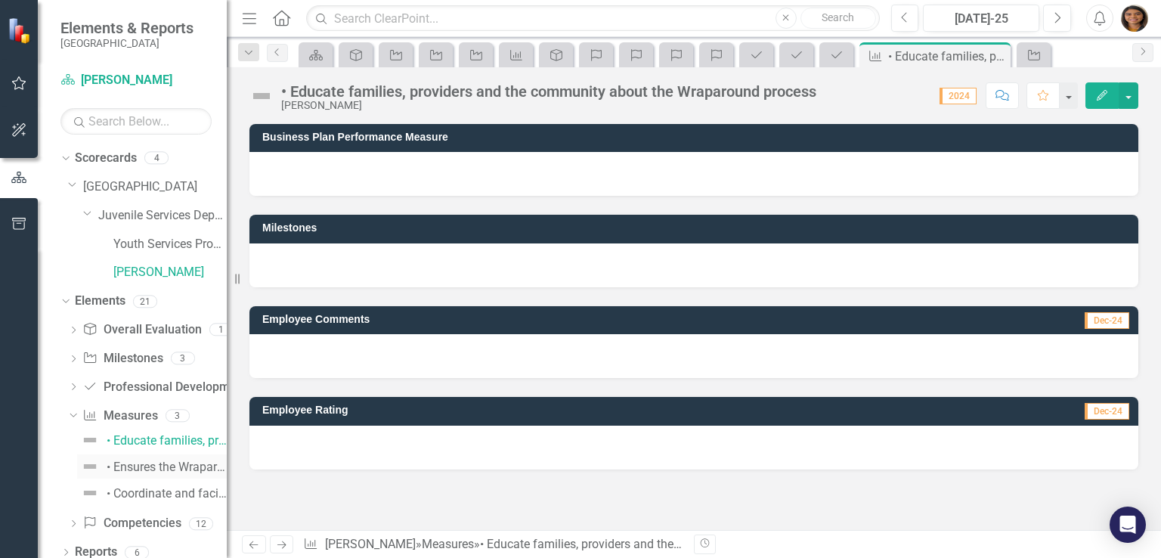
click at [123, 467] on div "• Ensures the Wraparound process is completed to fidelity and tracks progress t…" at bounding box center [167, 467] width 120 height 14
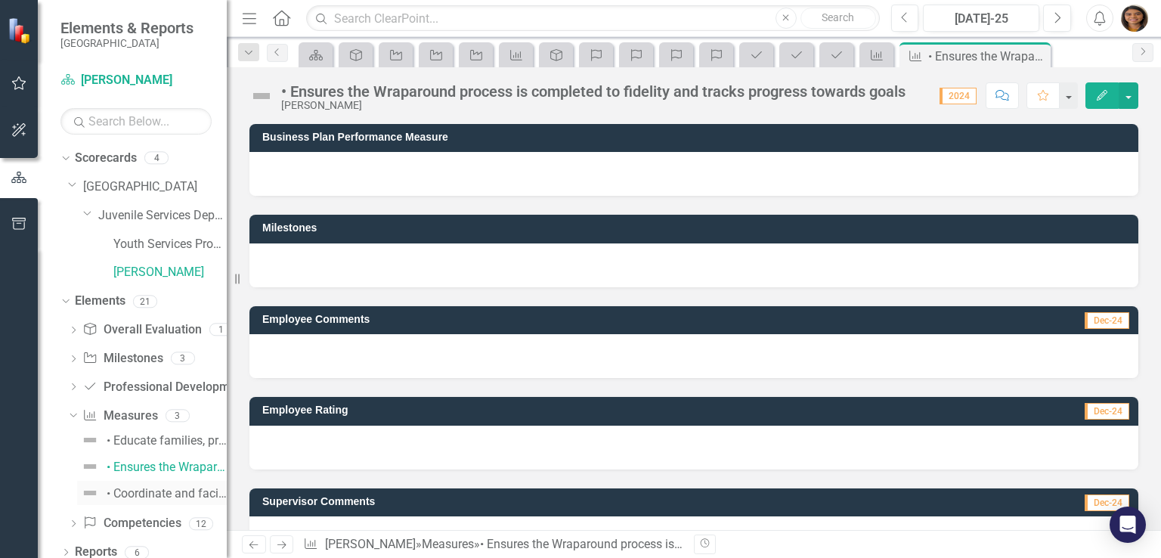
click at [127, 495] on div "• Coordinate and facilitate Wraparound team meetings" at bounding box center [167, 494] width 120 height 14
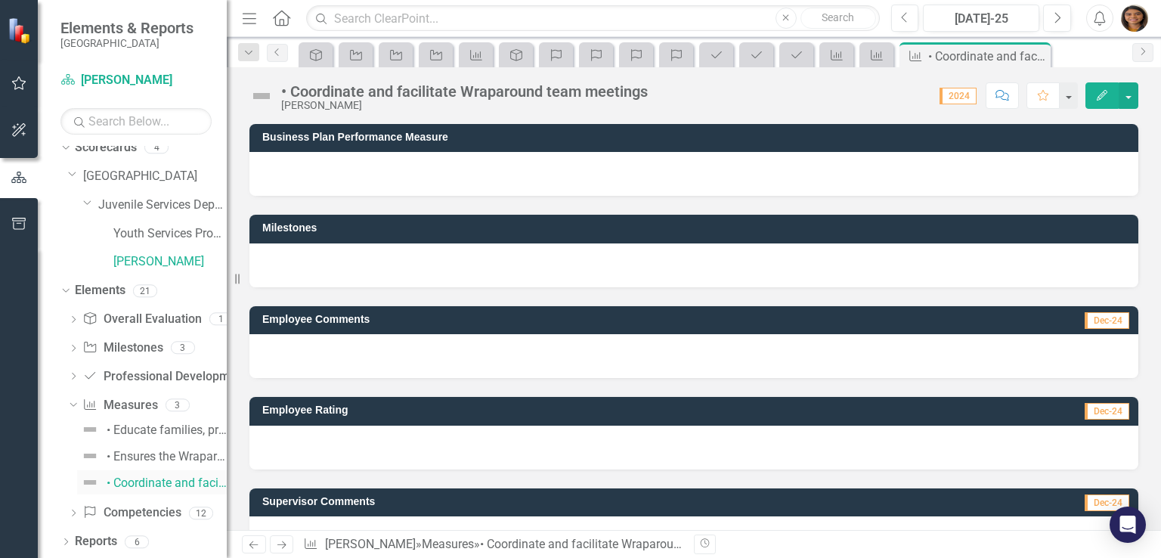
scroll to position [8, 0]
click at [69, 515] on icon "Dropdown" at bounding box center [73, 517] width 11 height 8
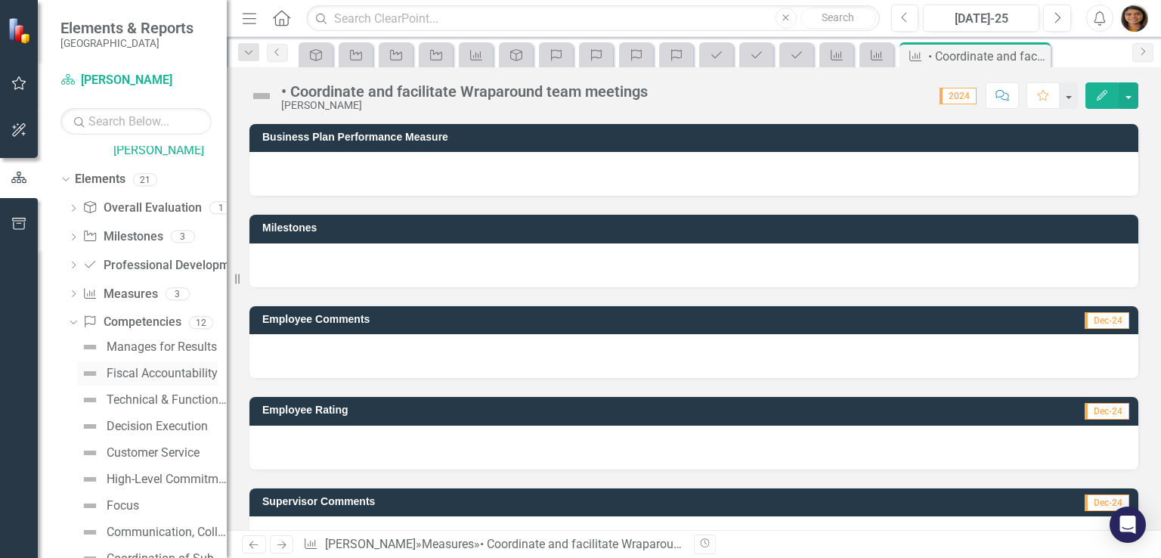
scroll to position [120, 0]
click at [139, 349] on div "Manages for Results" at bounding box center [162, 349] width 110 height 14
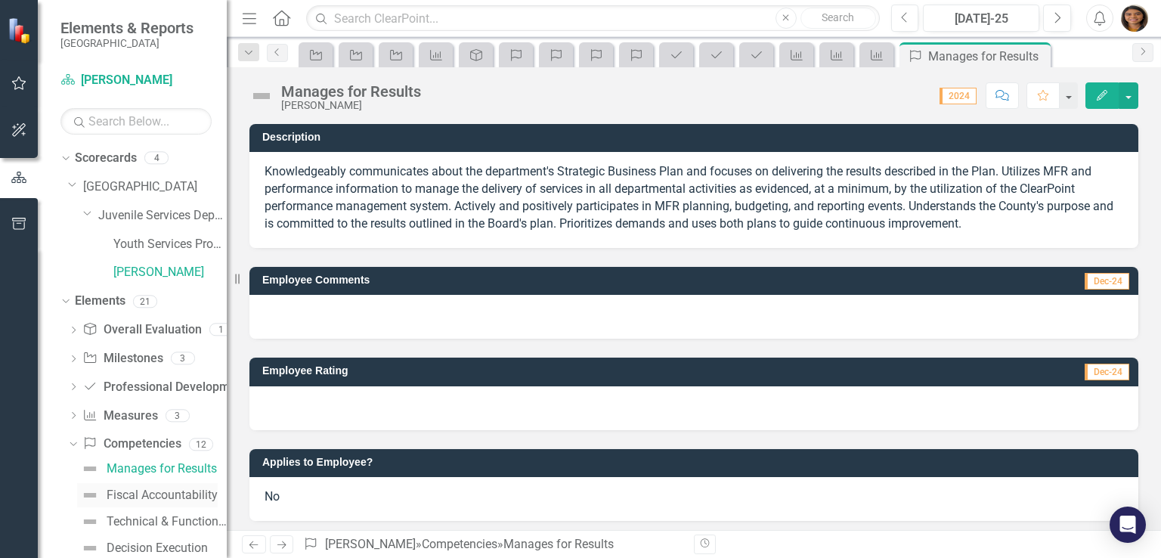
click at [127, 498] on div "Fiscal Accountability" at bounding box center [162, 495] width 111 height 14
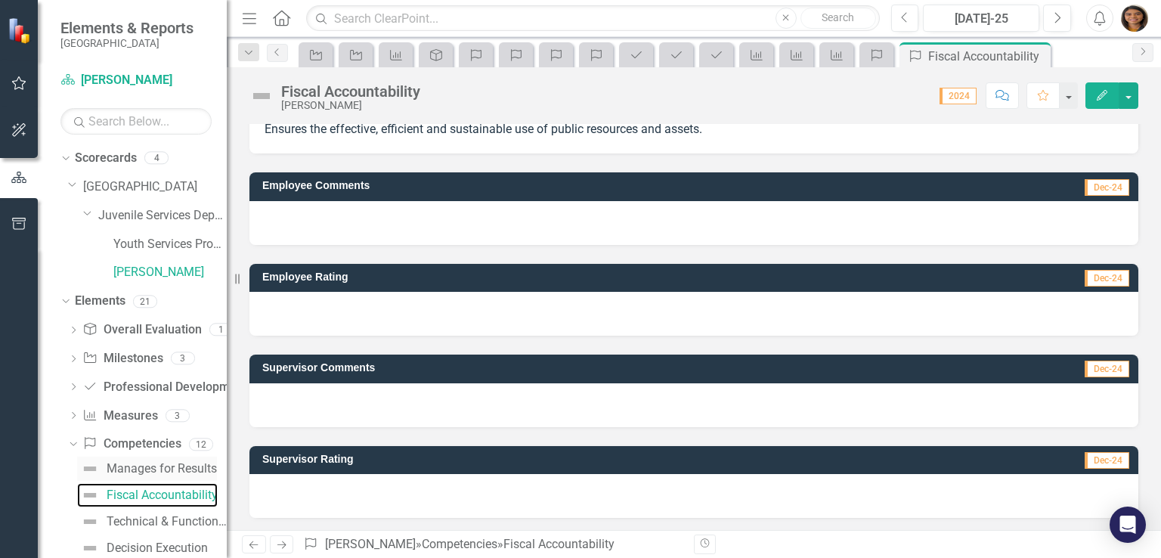
scroll to position [92, 0]
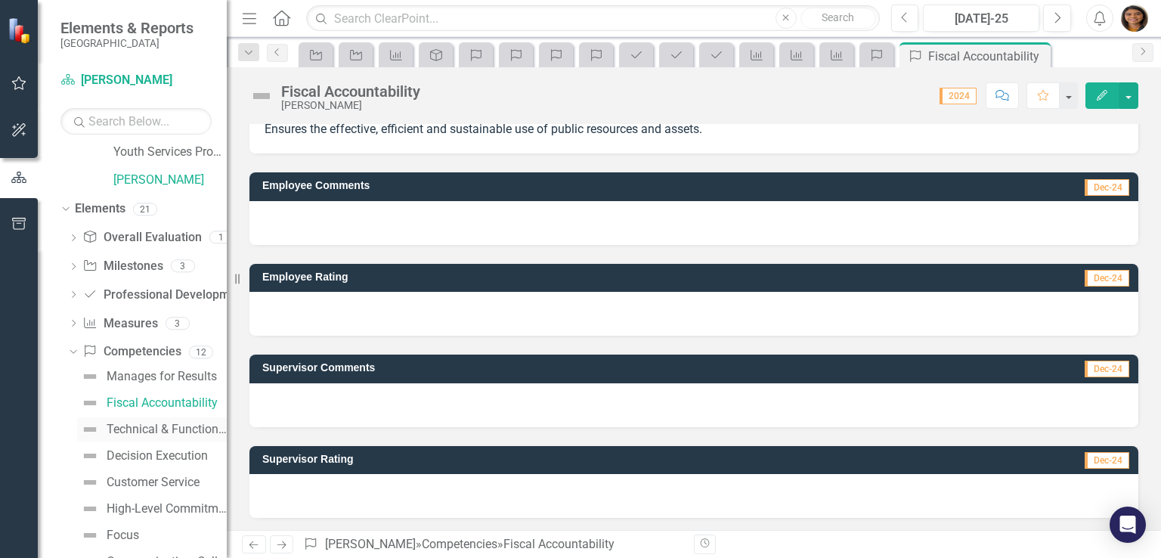
click at [136, 433] on div "Technical & Functional Expertise" at bounding box center [167, 430] width 120 height 14
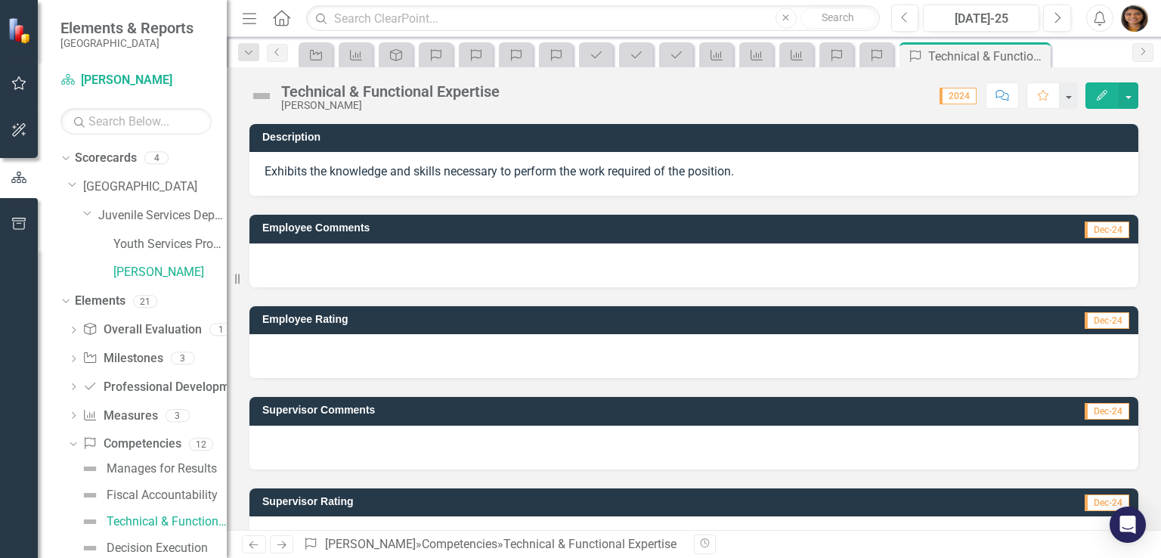
click at [347, 262] on div at bounding box center [694, 265] width 889 height 44
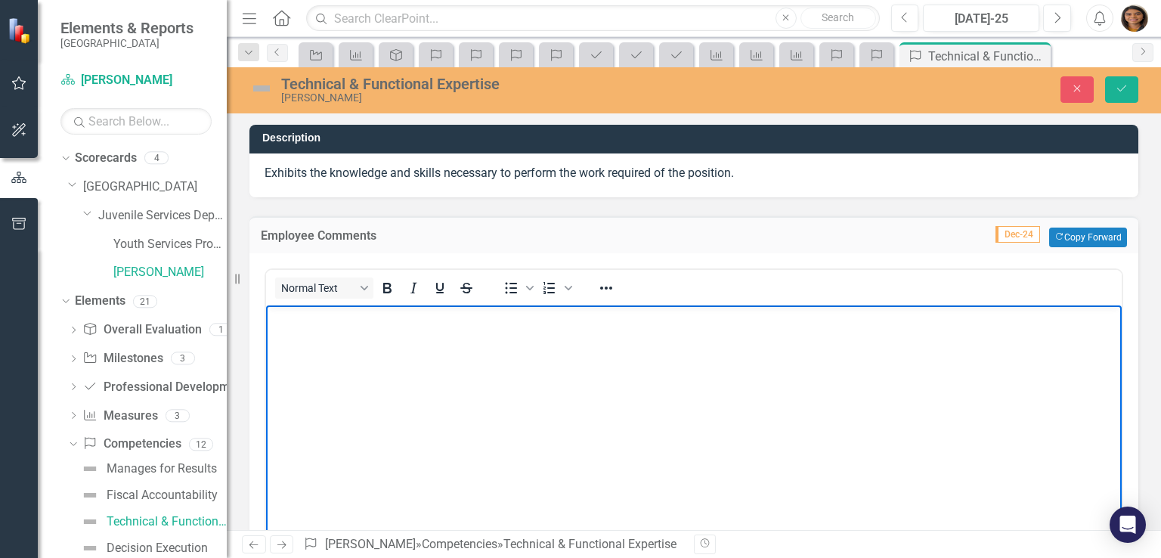
click at [357, 338] on body "Rich Text Area. Press ALT-0 for help." at bounding box center [694, 418] width 856 height 227
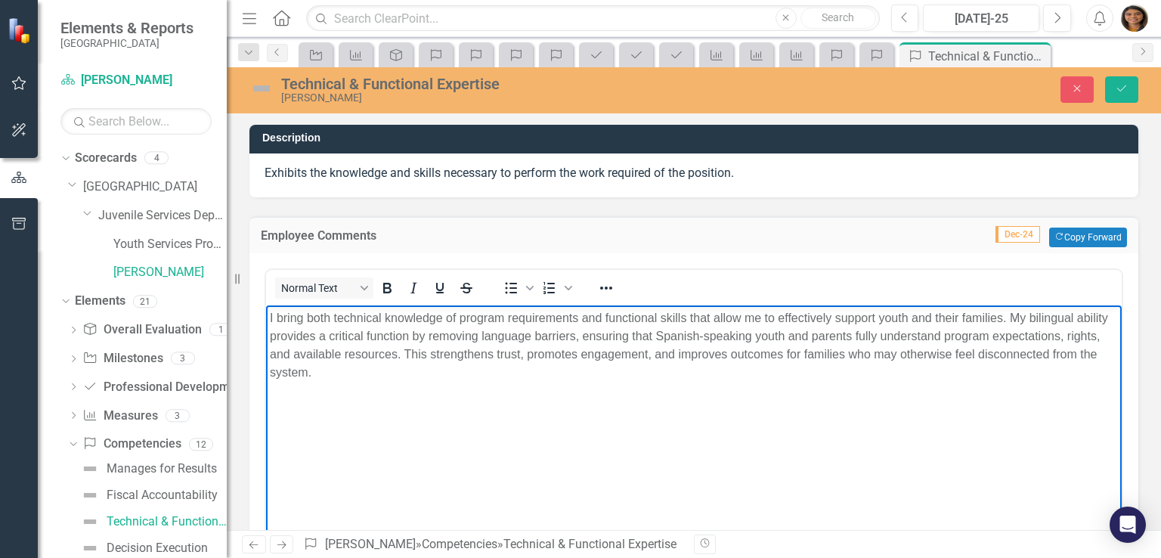
click at [273, 315] on p "I bring both technical knowledge of program requirements and functional skills …" at bounding box center [694, 345] width 848 height 73
click at [442, 391] on body "I bring both technical knowledge of program requirements and functional skills …" at bounding box center [694, 418] width 856 height 227
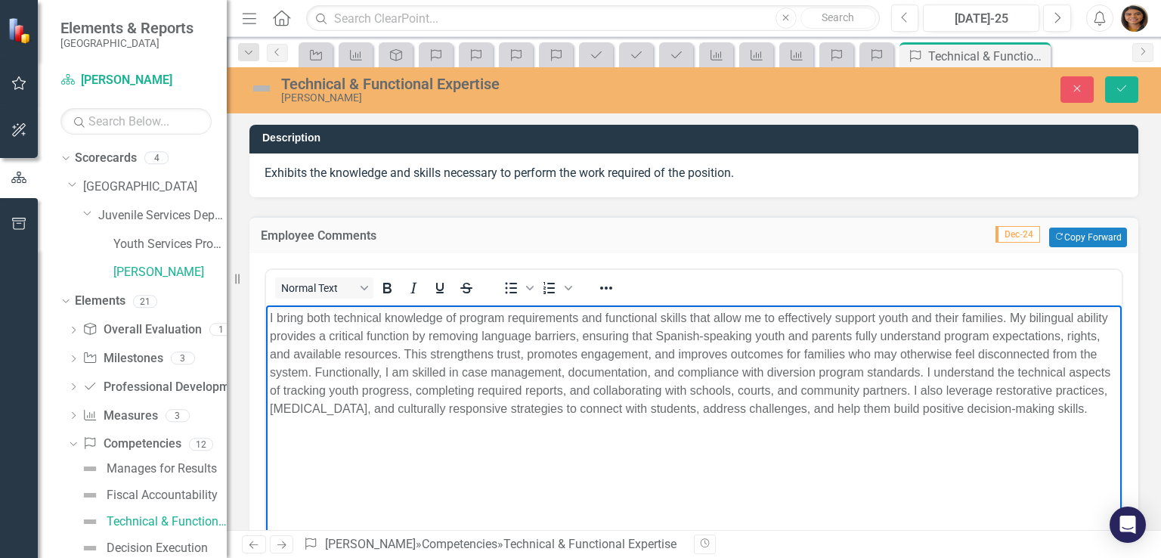
drag, startPoint x: 445, startPoint y: 432, endPoint x: 268, endPoint y: 315, distance: 212.2
click at [268, 315] on body "I bring both technical knowledge of program requirements and functional skills …" at bounding box center [694, 418] width 856 height 227
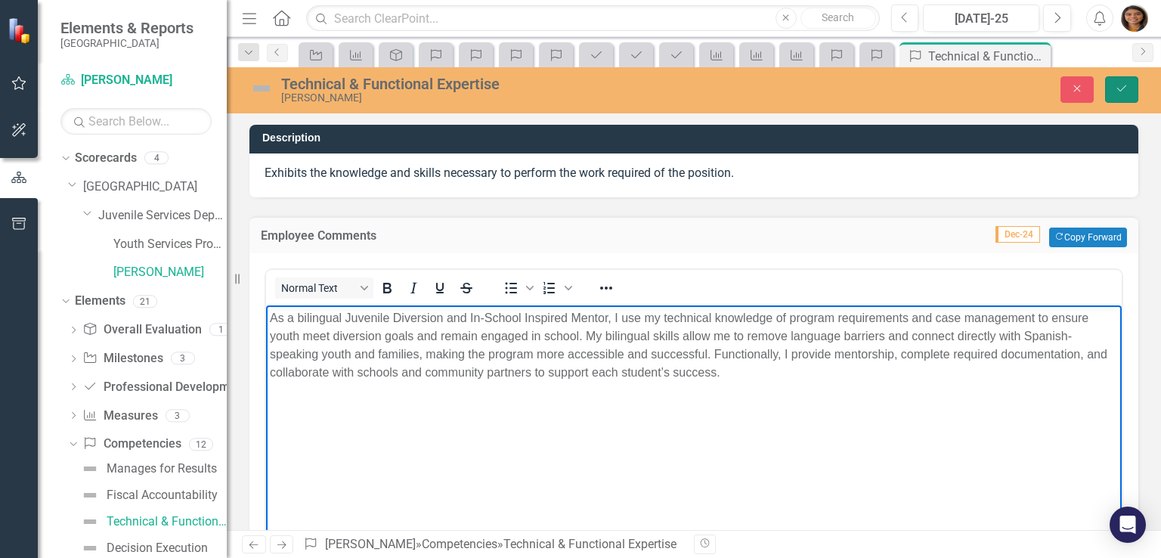
click at [1125, 85] on icon "Save" at bounding box center [1122, 88] width 14 height 11
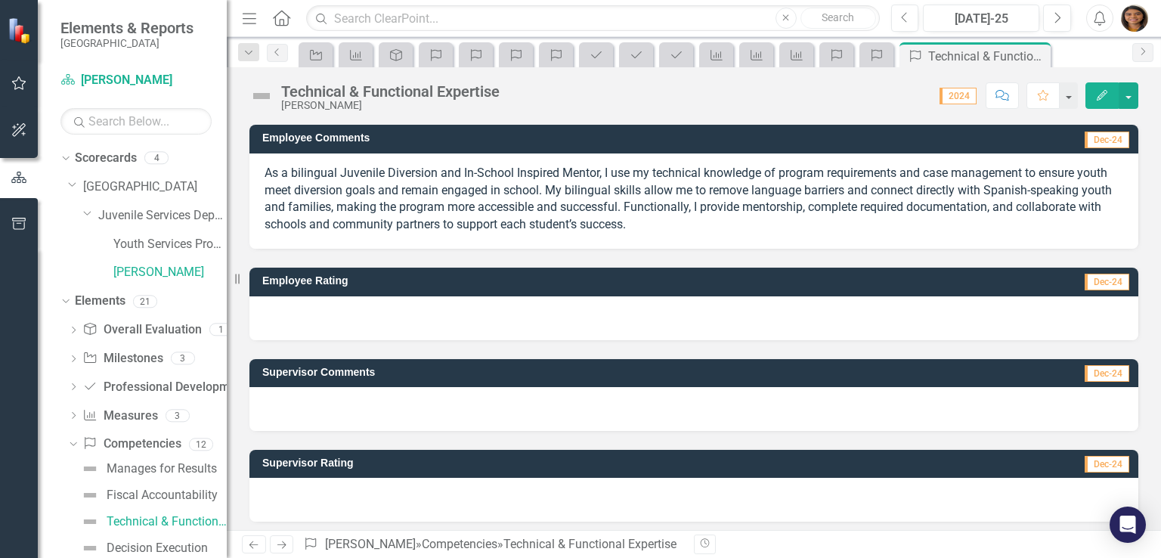
scroll to position [91, 0]
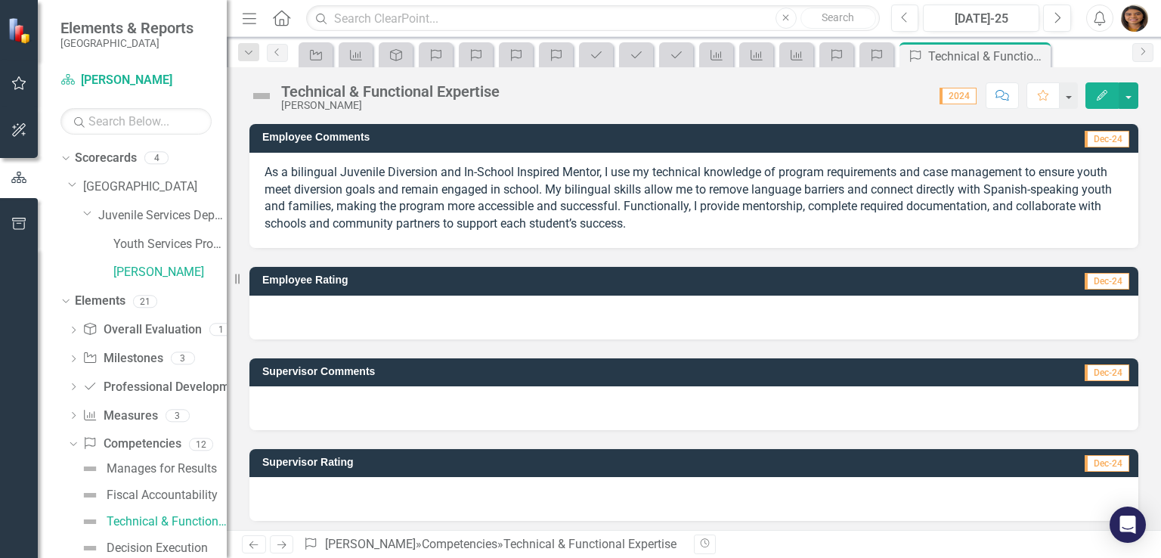
click at [439, 312] on div at bounding box center [694, 318] width 889 height 44
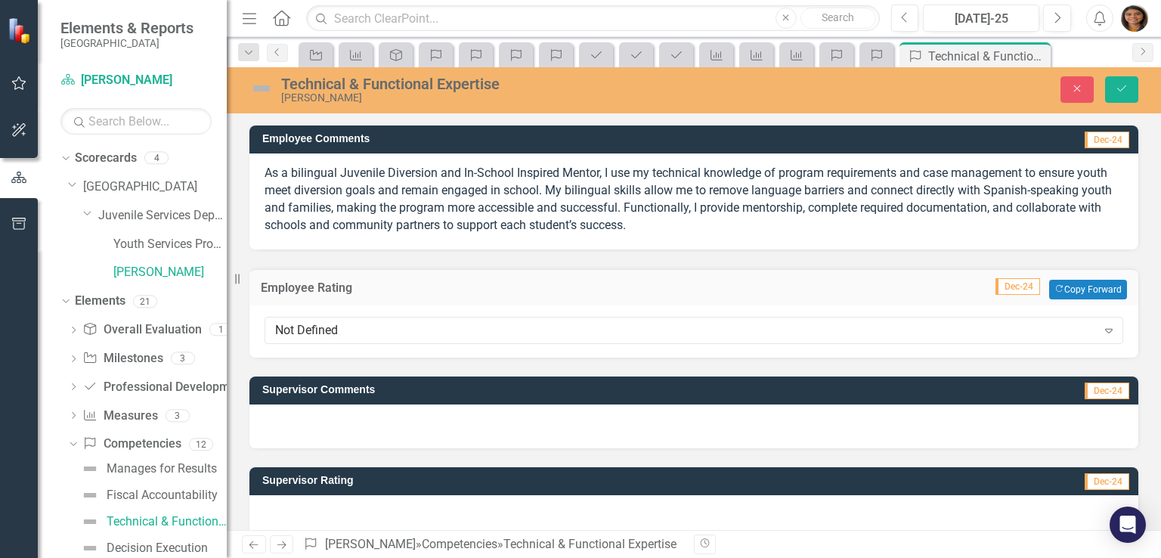
click at [439, 312] on div "Not Defined Expand" at bounding box center [694, 331] width 889 height 52
click at [411, 333] on div "Not Defined" at bounding box center [686, 329] width 822 height 17
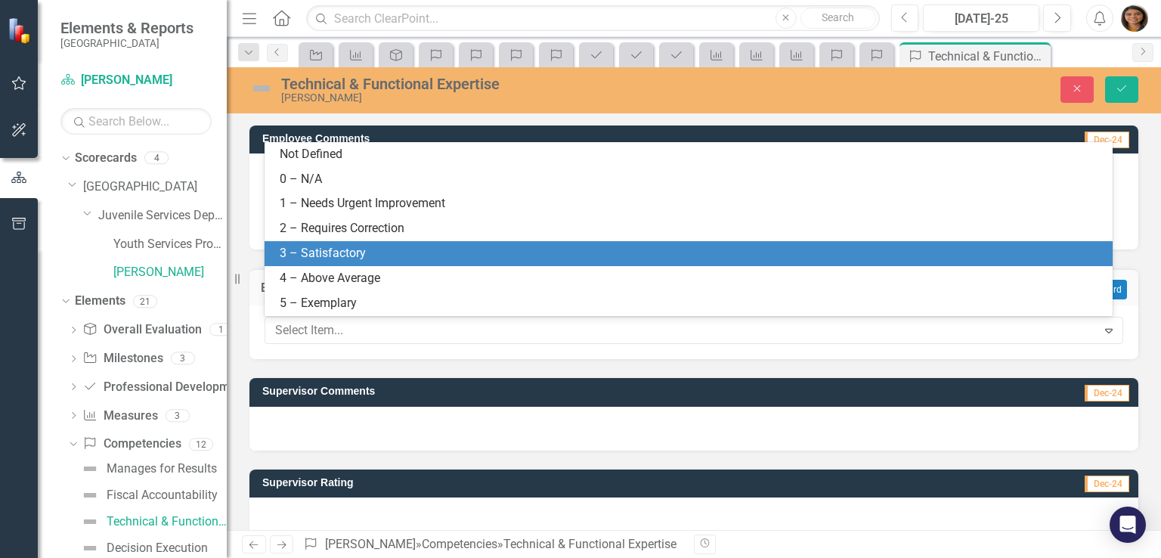
click at [333, 260] on div "3 – Satisfactory" at bounding box center [692, 253] width 824 height 17
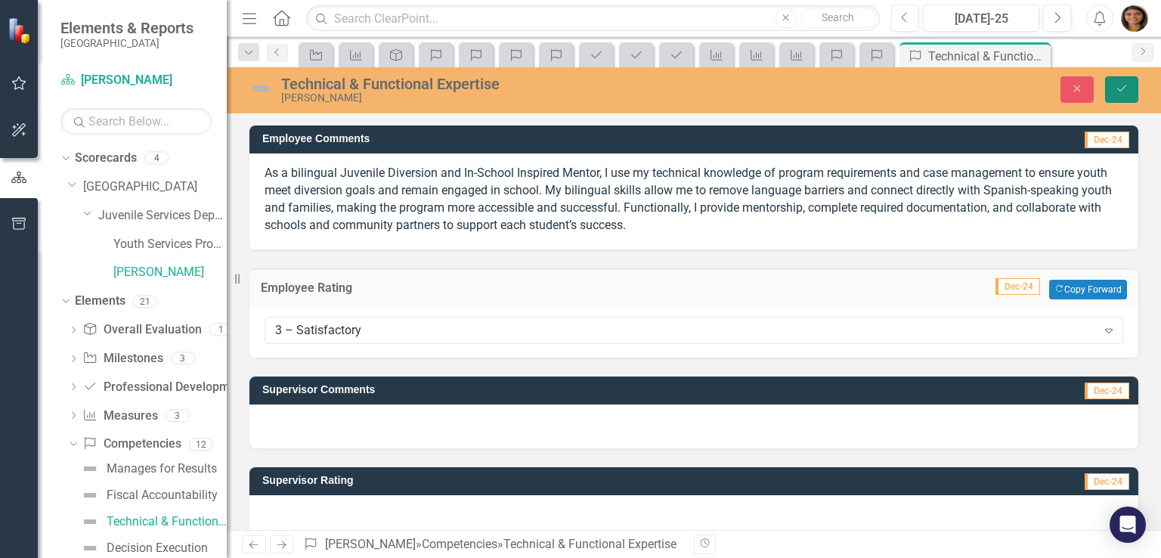
click at [1122, 85] on icon "Save" at bounding box center [1122, 88] width 14 height 11
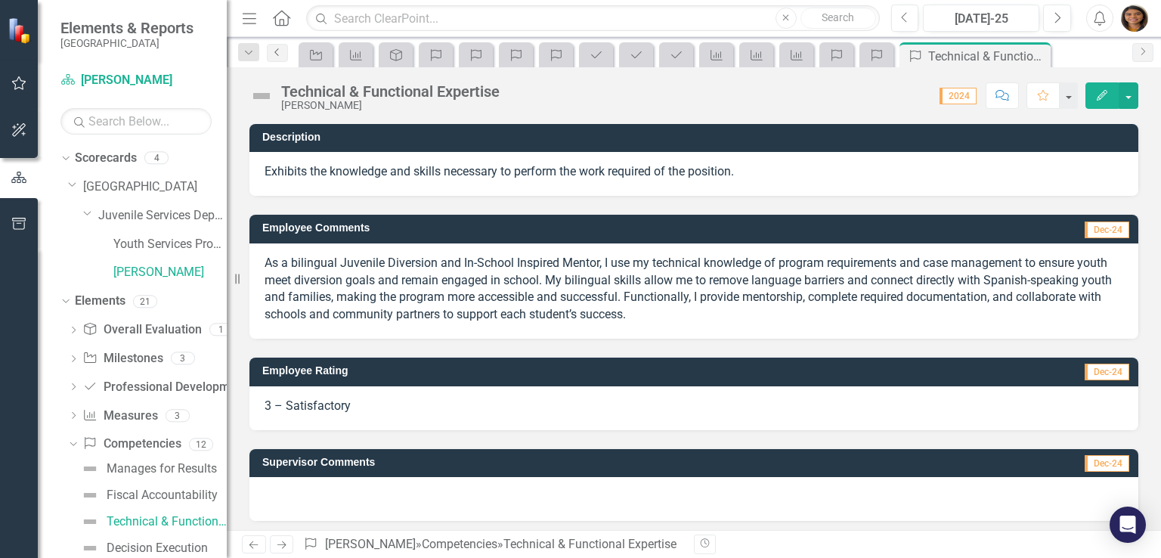
click at [279, 48] on icon "Previous" at bounding box center [277, 52] width 12 height 9
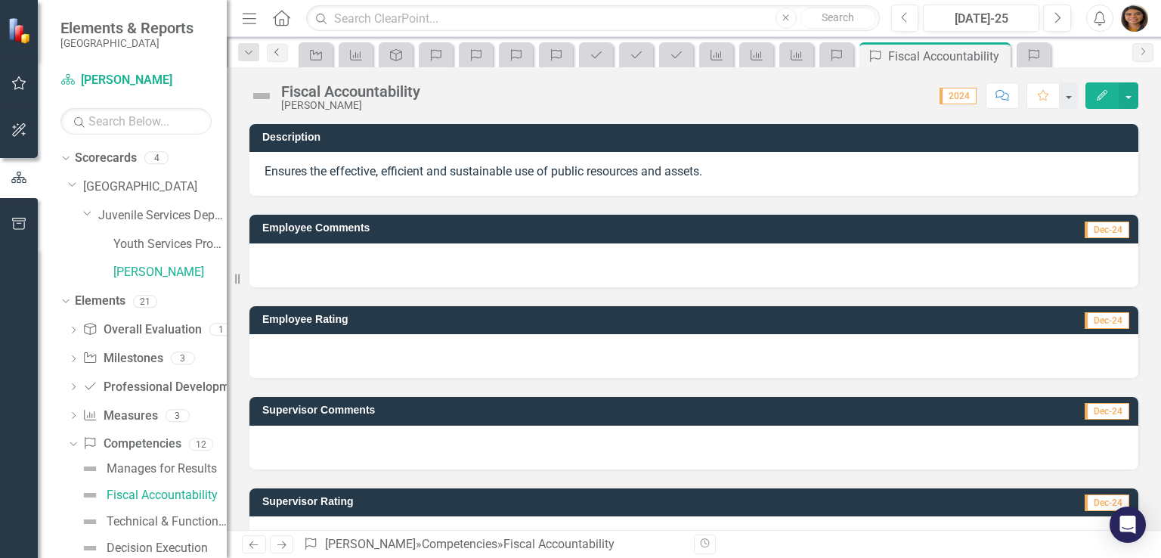
click at [279, 48] on icon "Previous" at bounding box center [277, 52] width 12 height 9
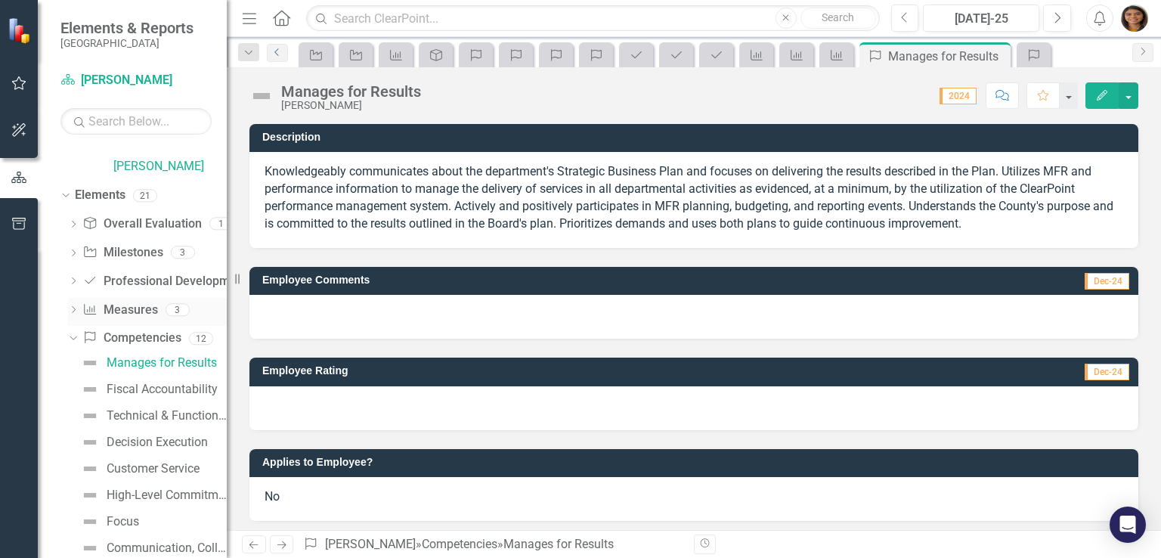
scroll to position [108, 0]
click at [145, 415] on div "Technical & Functional Expertise" at bounding box center [167, 414] width 120 height 14
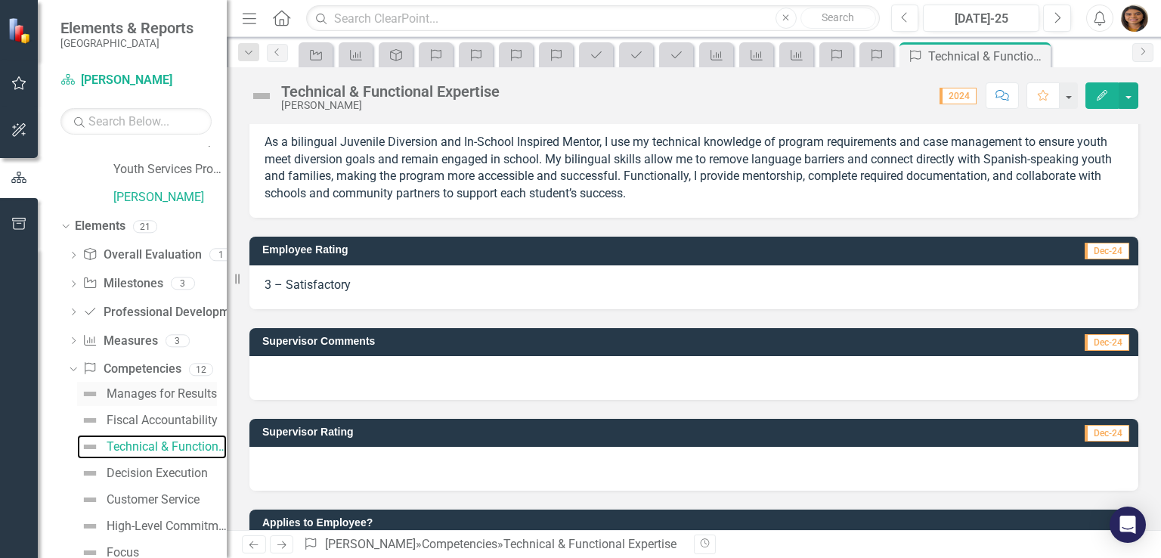
scroll to position [74, 0]
click at [145, 476] on div "Decision Execution" at bounding box center [157, 474] width 101 height 14
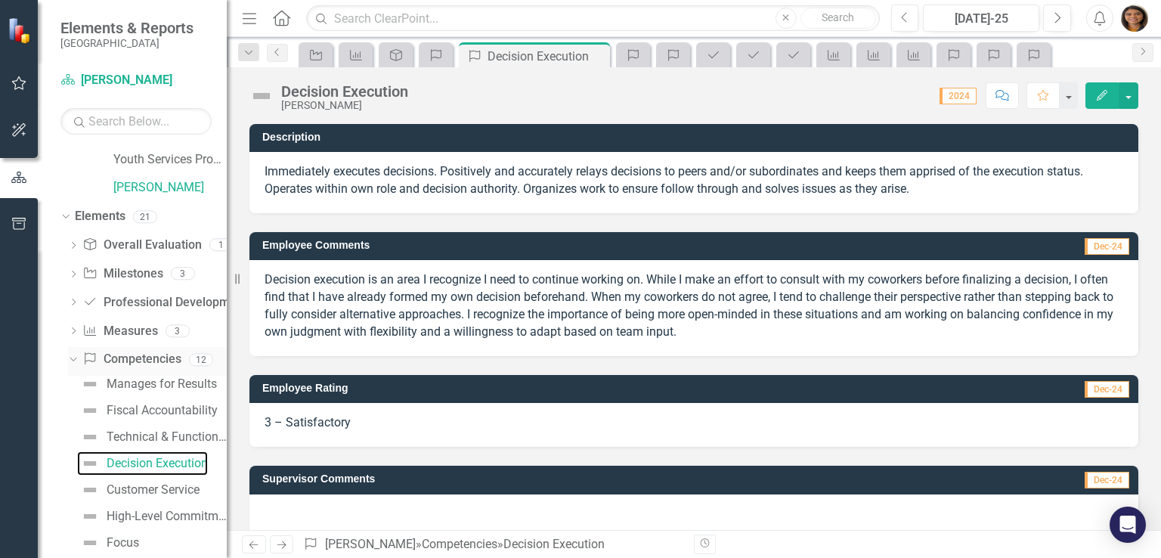
scroll to position [88, 0]
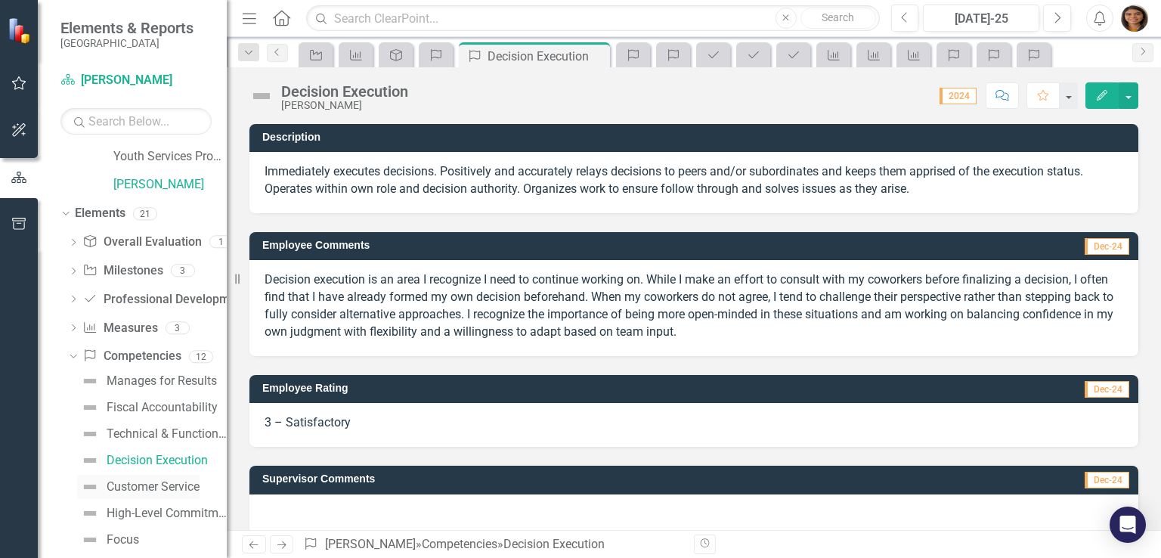
click at [119, 490] on div "Customer Service" at bounding box center [153, 487] width 93 height 14
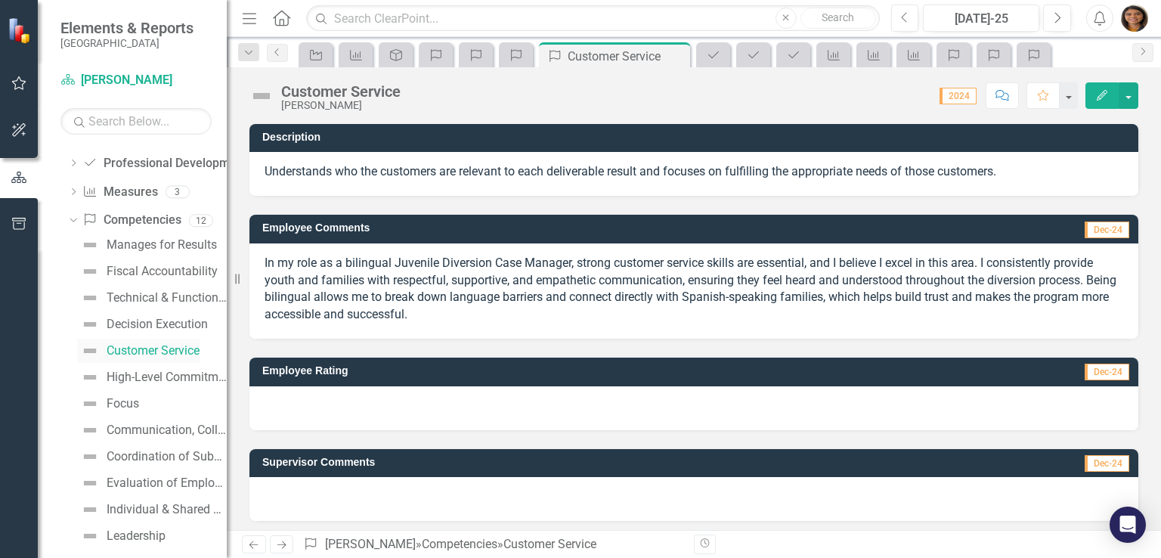
scroll to position [222, 0]
click at [136, 383] on div "High-Level Commitment to Organization" at bounding box center [167, 379] width 120 height 14
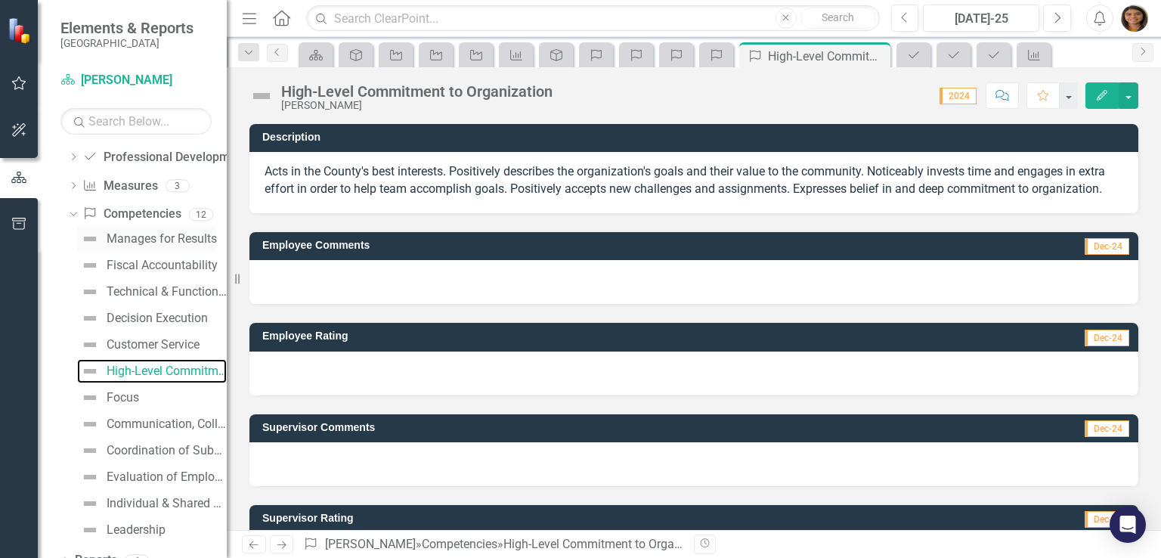
scroll to position [230, 0]
click at [126, 402] on div "Focus" at bounding box center [123, 398] width 33 height 14
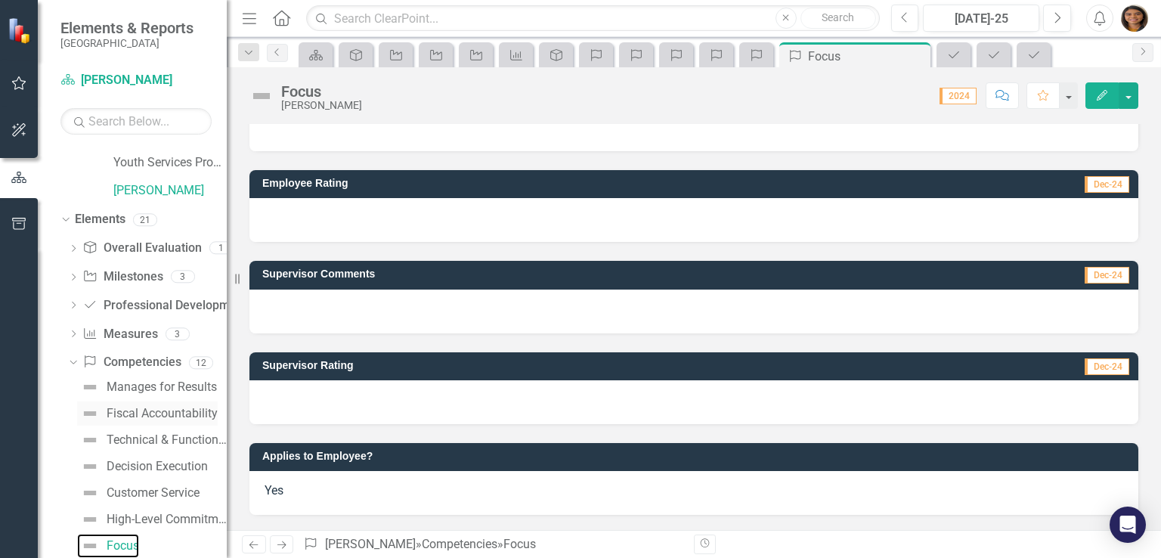
scroll to position [249, 0]
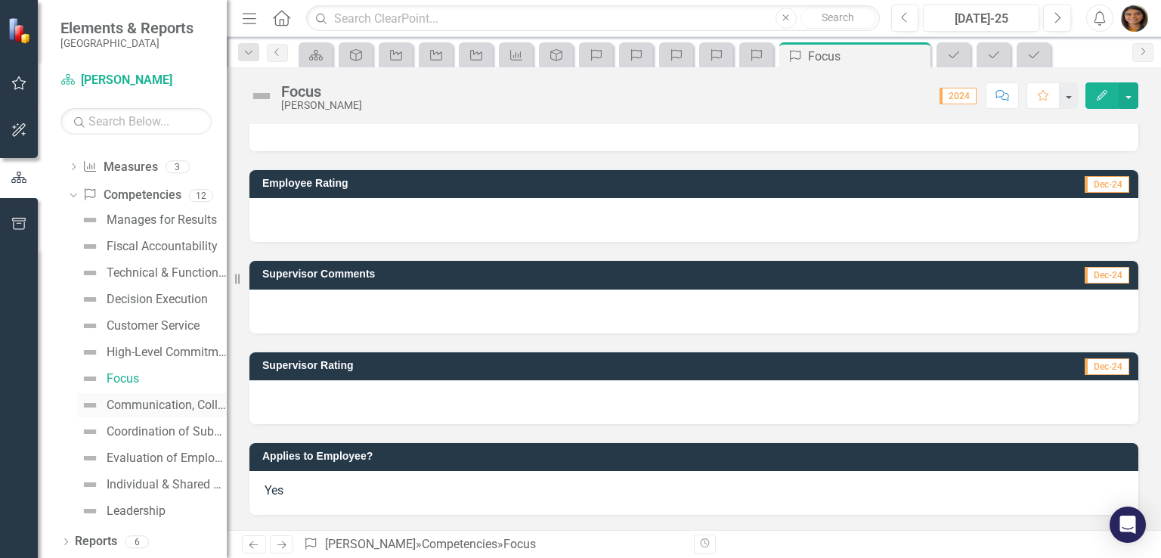
click at [130, 398] on div "Communication, Collaboration & Teamwork" at bounding box center [167, 405] width 120 height 14
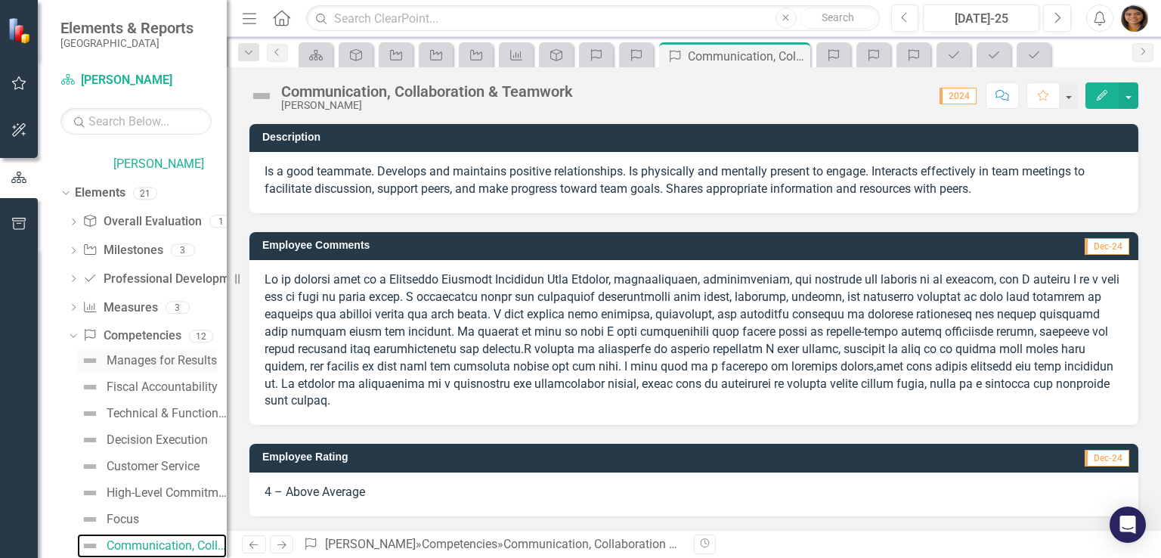
scroll to position [249, 0]
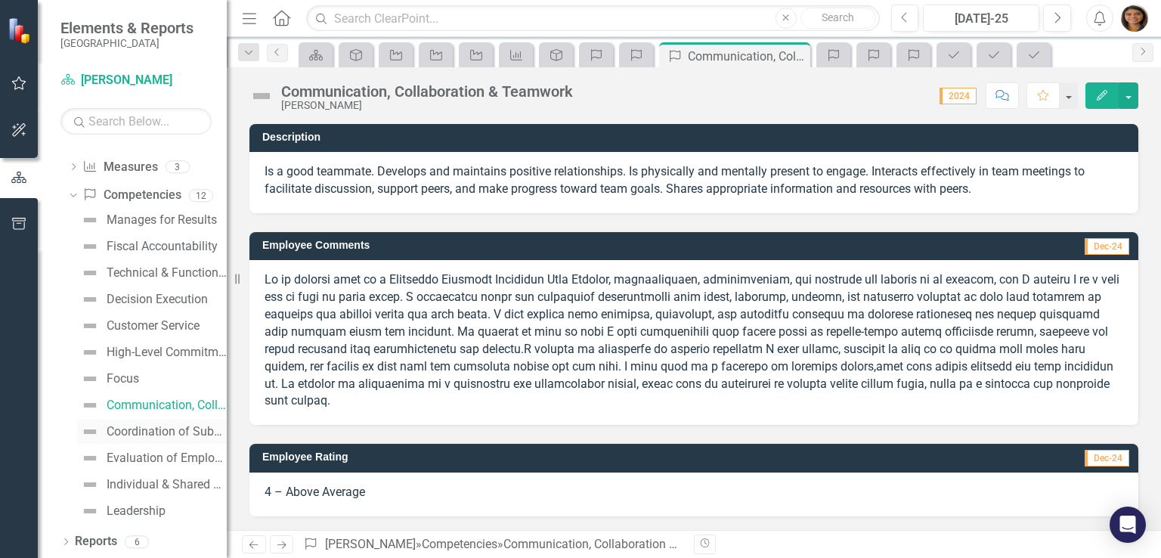
click at [127, 439] on link "Coordination of Subordinates' Work" at bounding box center [152, 432] width 150 height 24
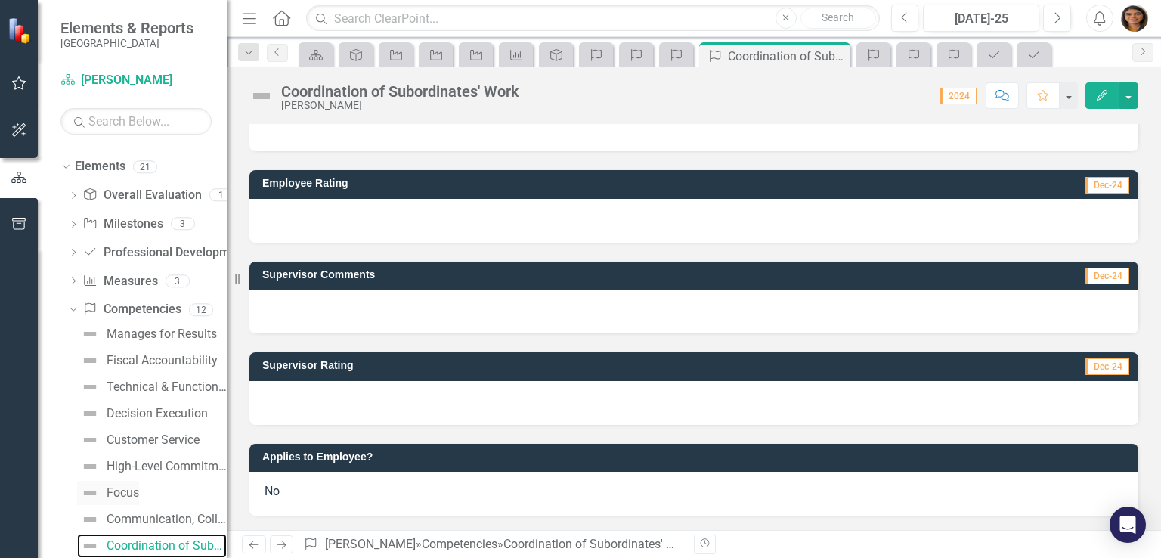
scroll to position [249, 0]
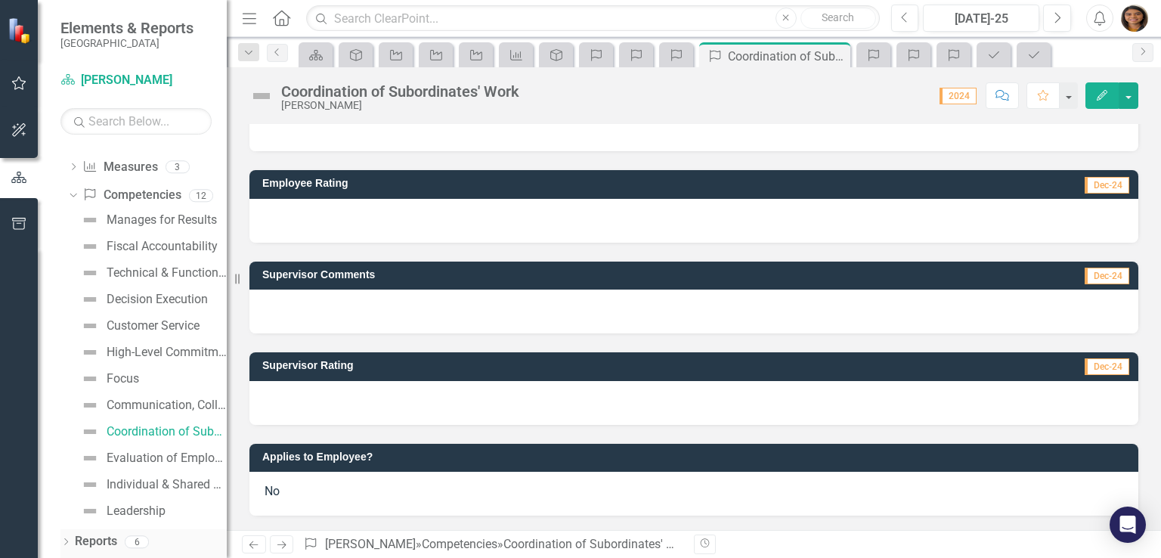
click at [64, 541] on icon "Dropdown" at bounding box center [65, 543] width 11 height 8
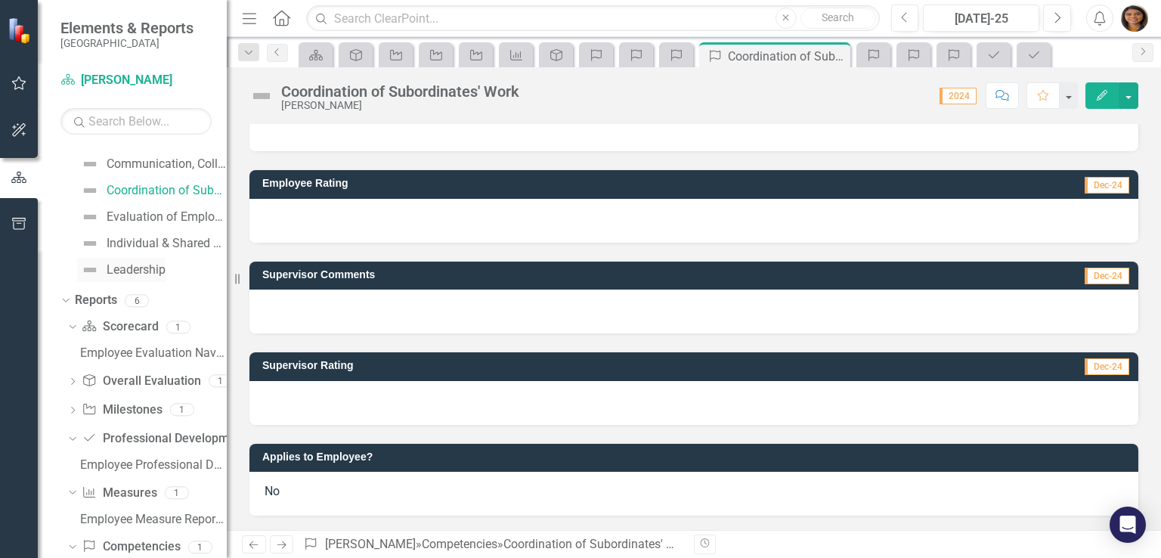
scroll to position [544, 0]
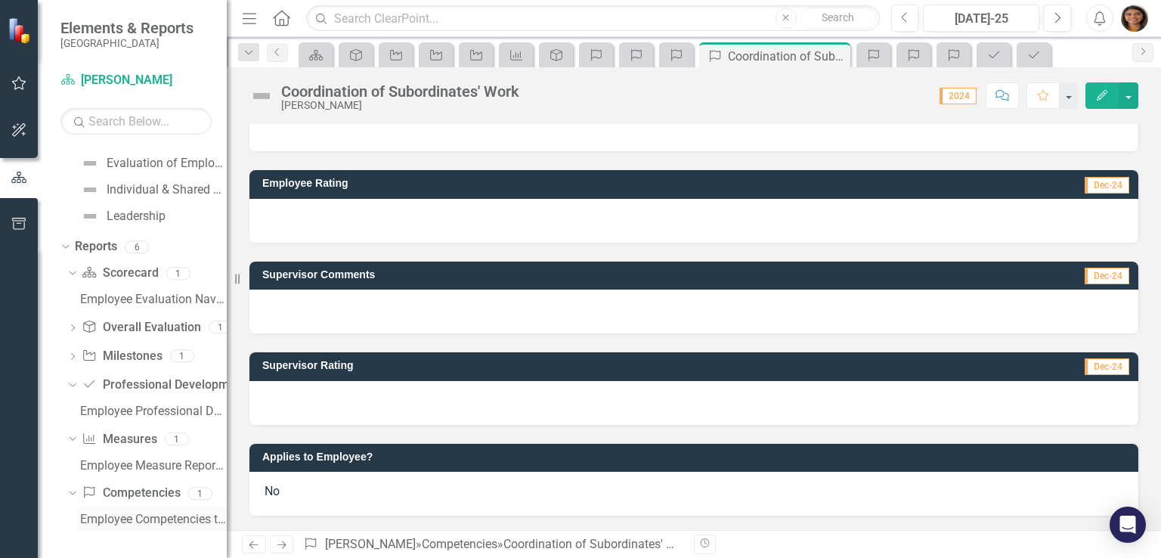
click at [144, 520] on div "Employee Competencies to Update" at bounding box center [153, 520] width 147 height 14
